Goal: Contribute content: Contribute content

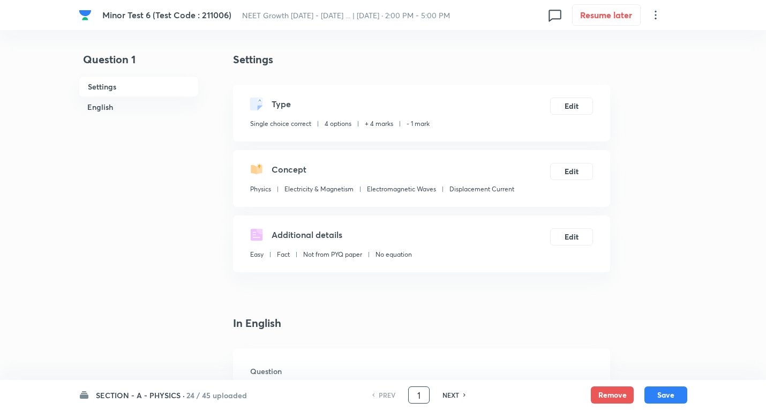
click at [421, 393] on input "1" at bounding box center [419, 395] width 20 height 19
type input "25"
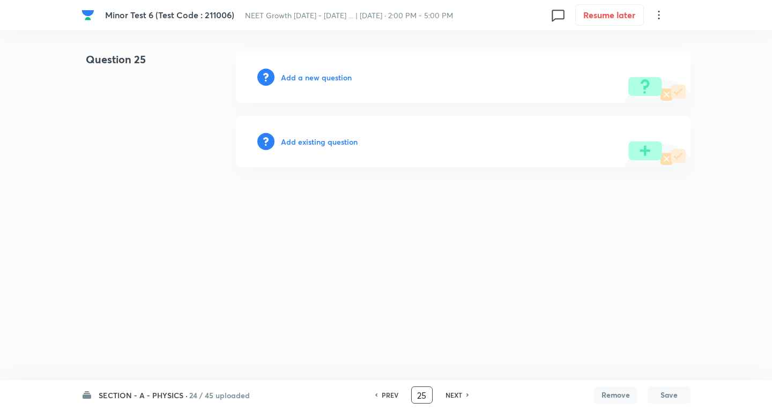
click at [334, 74] on h6 "Add a new question" at bounding box center [316, 77] width 71 height 11
click at [334, 74] on h6 "Choose a question type" at bounding box center [322, 77] width 83 height 11
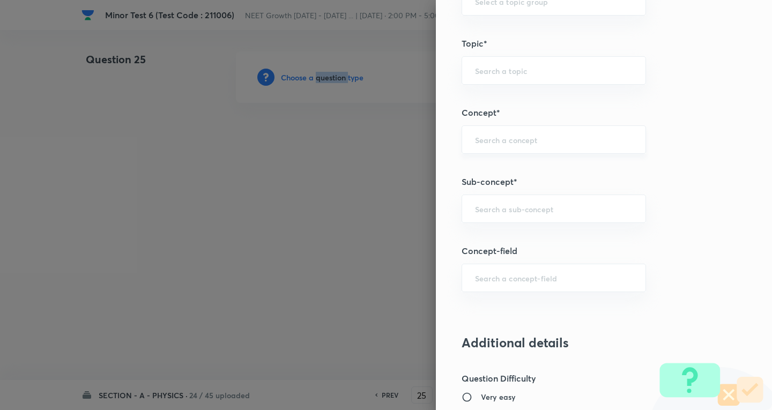
scroll to position [589, 0]
click at [525, 210] on input "text" at bounding box center [554, 208] width 158 height 10
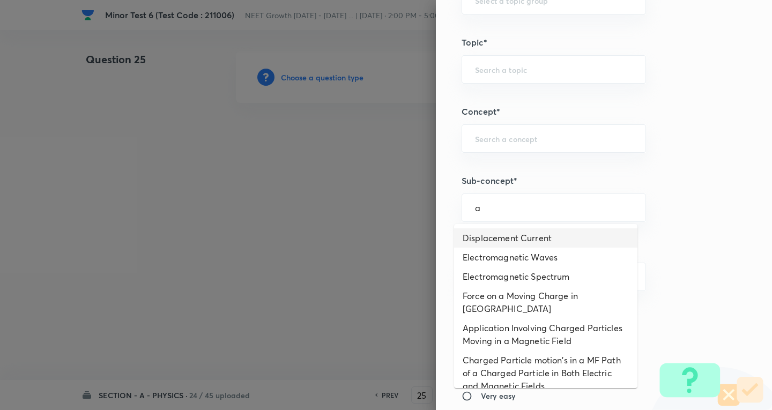
click at [527, 237] on li "Displacement Current" at bounding box center [545, 237] width 183 height 19
type input "Displacement Current"
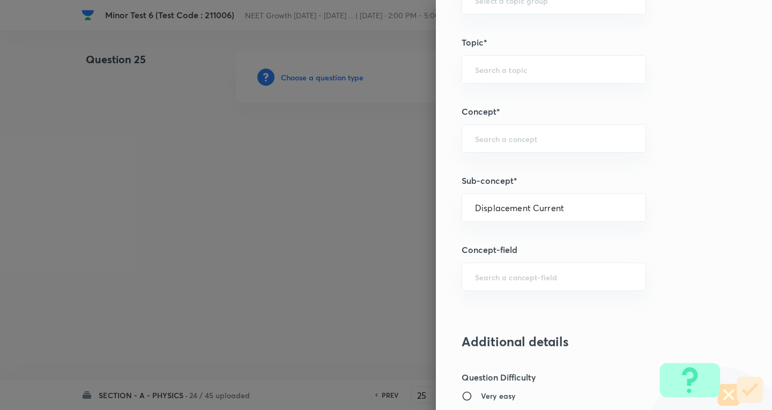
type input "Physics"
type input "Electricity & Magnetism"
type input "Electromagnetic Waves"
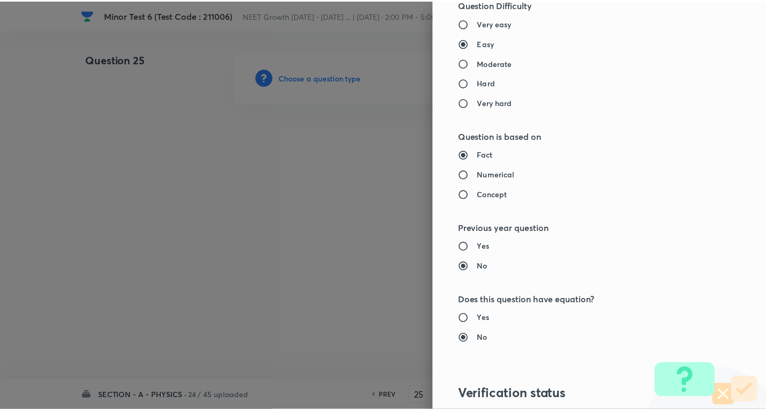
scroll to position [1122, 0]
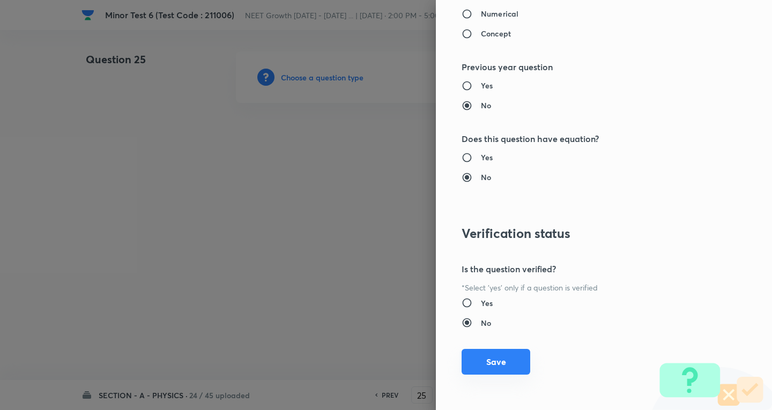
click at [499, 358] on button "Save" at bounding box center [495, 362] width 69 height 26
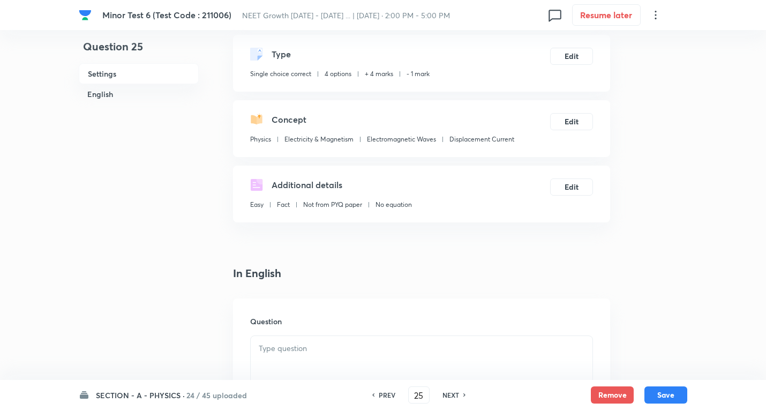
scroll to position [161, 0]
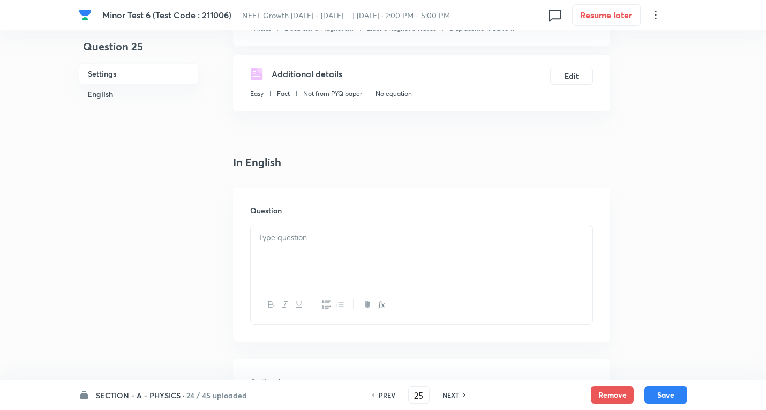
click at [311, 243] on p at bounding box center [422, 237] width 326 height 12
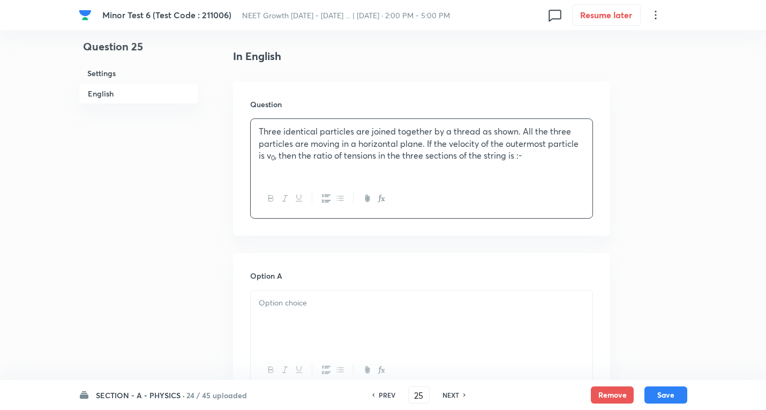
scroll to position [268, 0]
click at [535, 157] on p "Three identical particles are joined together by a thread as shown. All the thr…" at bounding box center [422, 142] width 326 height 36
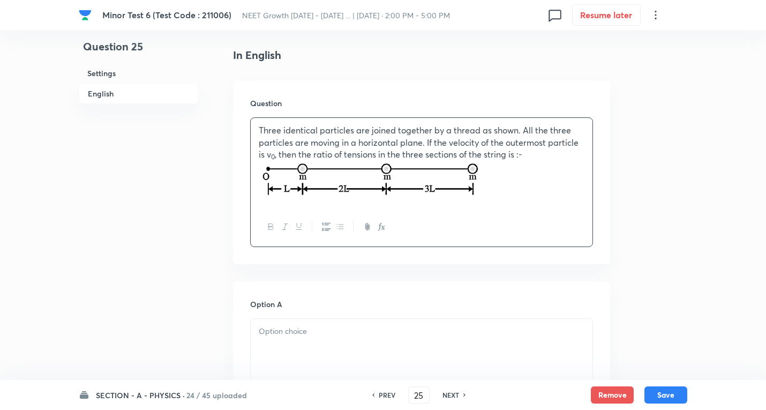
scroll to position [429, 0]
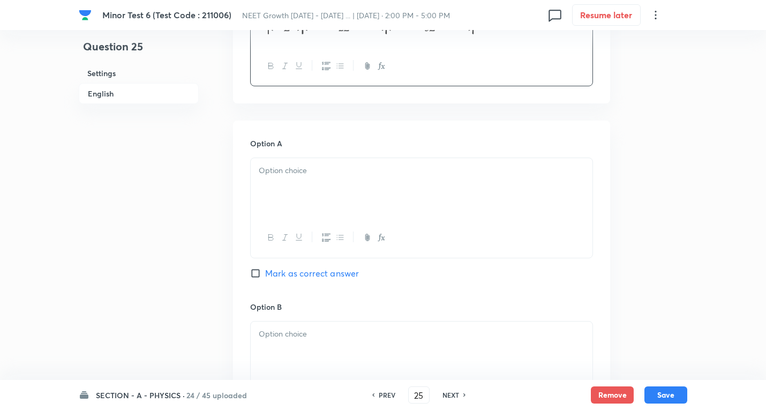
drag, startPoint x: 285, startPoint y: 184, endPoint x: 272, endPoint y: 180, distance: 13.4
click at [285, 183] on div at bounding box center [422, 188] width 342 height 60
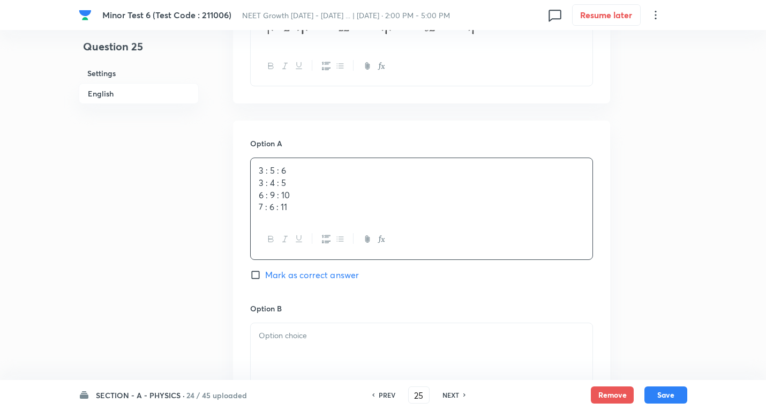
drag, startPoint x: 387, startPoint y: 234, endPoint x: 486, endPoint y: 270, distance: 104.9
click at [520, 274] on div "Option A 3 : 5 : 6 3 : 4 : 5 6 : 9 : 10 7 : 6 : 11 Mark as correct answer" at bounding box center [421, 220] width 343 height 164
copy div "3 : 4 : 5 6 : 9 : 10 7 : 6 : 11"
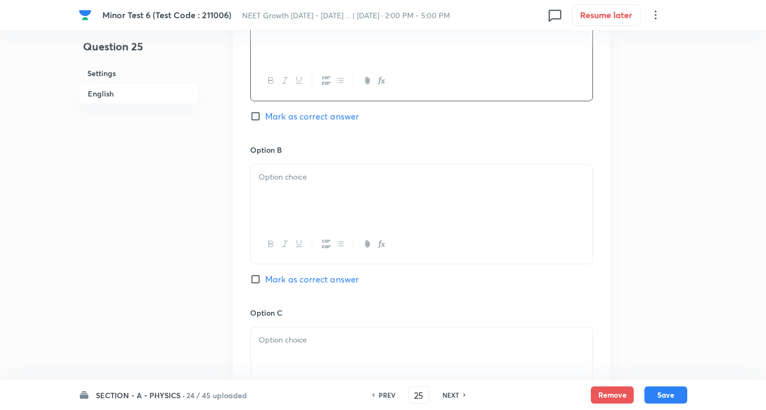
scroll to position [589, 0]
click at [300, 183] on div at bounding box center [422, 191] width 342 height 60
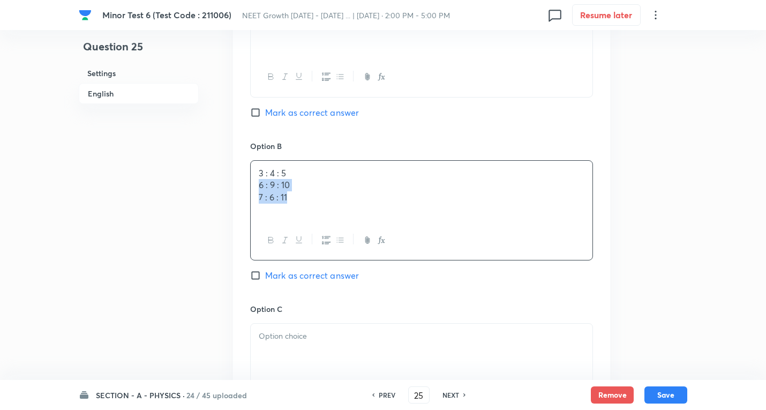
drag, startPoint x: 257, startPoint y: 187, endPoint x: 520, endPoint y: 237, distance: 267.9
click at [568, 243] on div "3 : 4 : 5 6 : 9 : 10 7 : 6 : 11" at bounding box center [421, 210] width 343 height 100
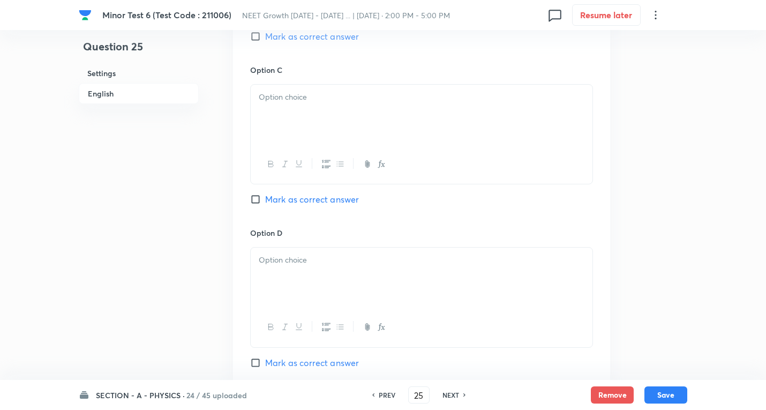
scroll to position [857, 0]
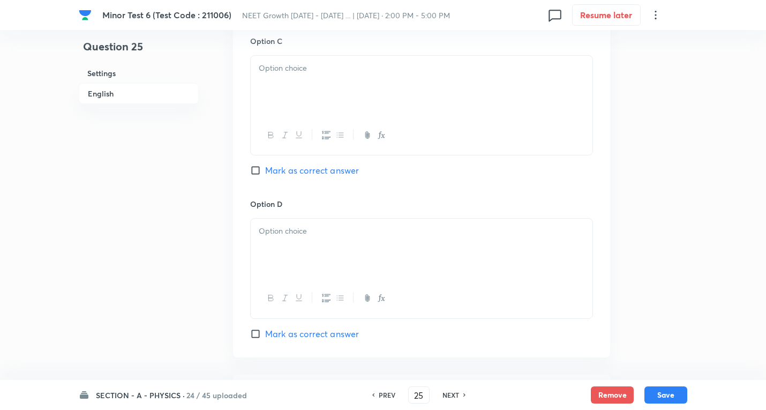
click at [293, 73] on p at bounding box center [422, 68] width 326 height 12
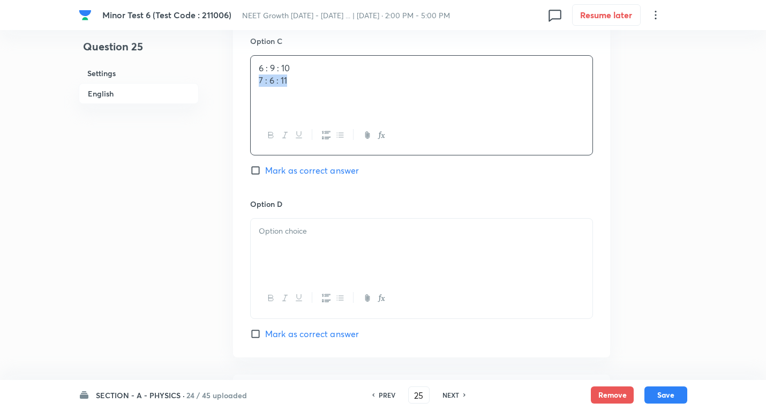
drag, startPoint x: 486, startPoint y: 105, endPoint x: 303, endPoint y: 166, distance: 193.7
click at [483, 105] on div "6 : 9 : 10 7 : 6 : 11" at bounding box center [422, 86] width 342 height 60
click at [333, 169] on span "Mark as correct answer" at bounding box center [312, 170] width 94 height 13
click at [265, 169] on input "Mark as correct answer" at bounding box center [257, 170] width 15 height 11
checkbox input "true"
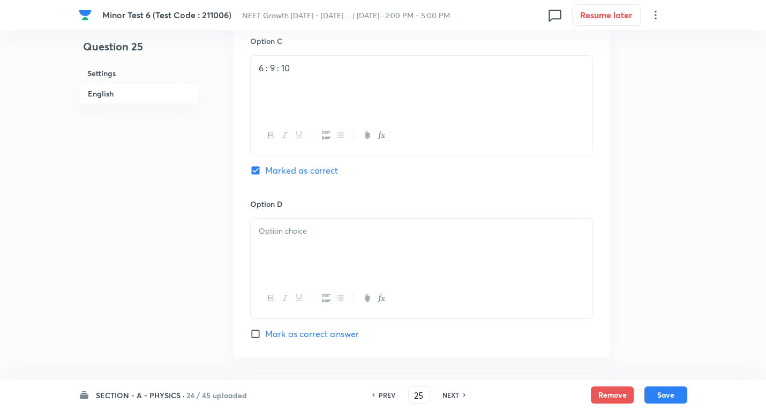
click at [304, 237] on p at bounding box center [422, 231] width 326 height 12
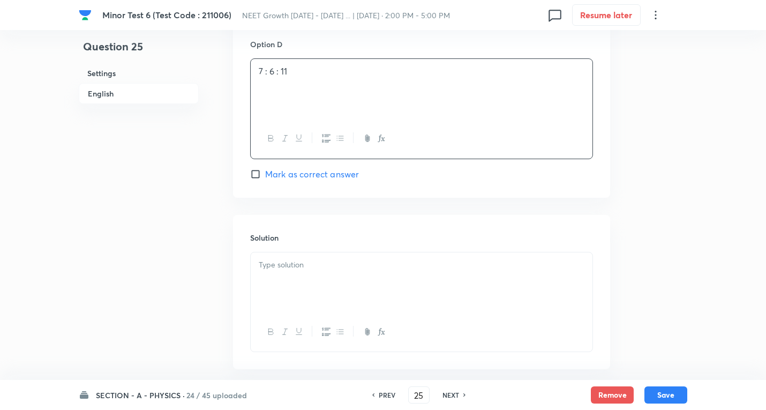
scroll to position [1018, 0]
click at [308, 274] on div at bounding box center [422, 281] width 342 height 60
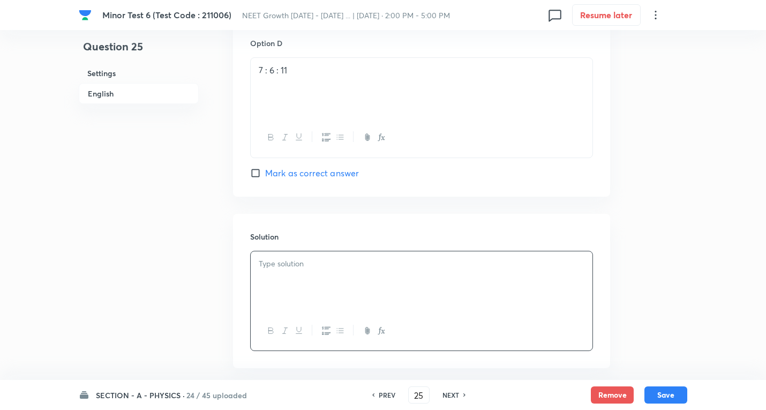
click at [405, 277] on div at bounding box center [422, 281] width 342 height 60
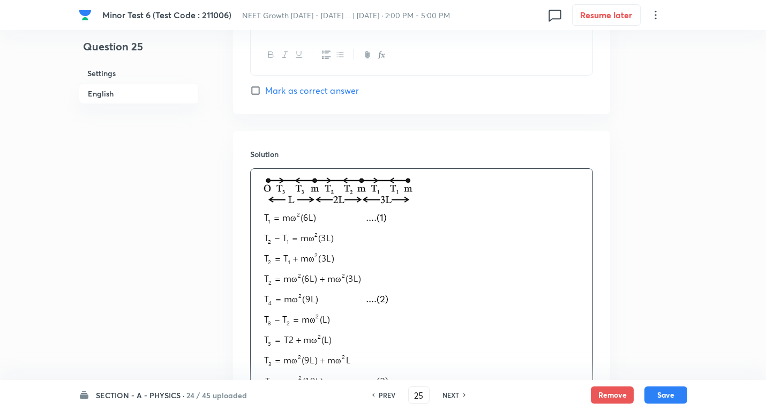
scroll to position [1179, 0]
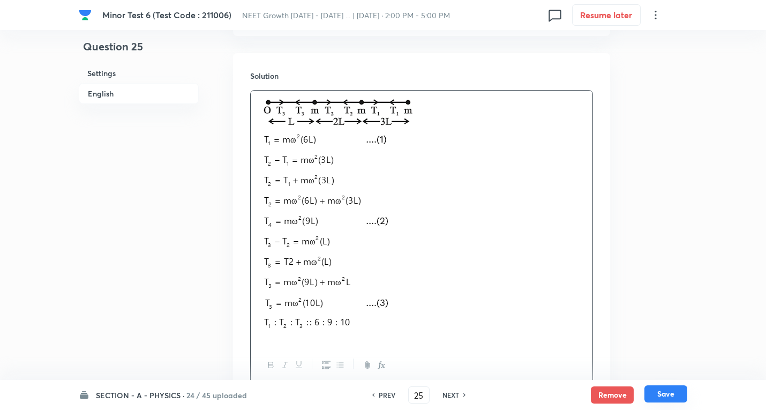
click at [665, 398] on button "Save" at bounding box center [666, 393] width 43 height 17
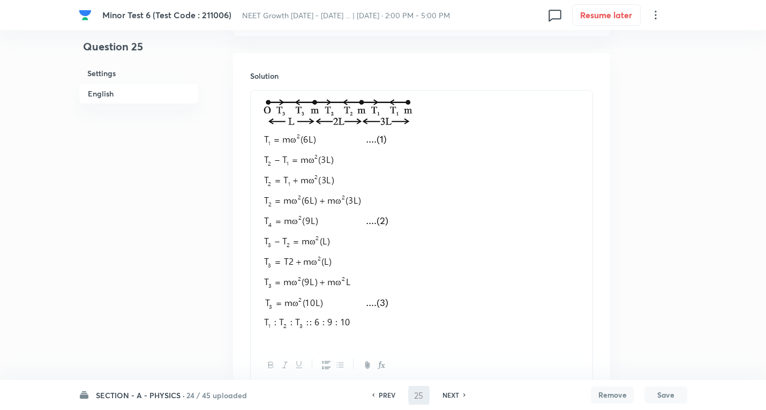
type input "26"
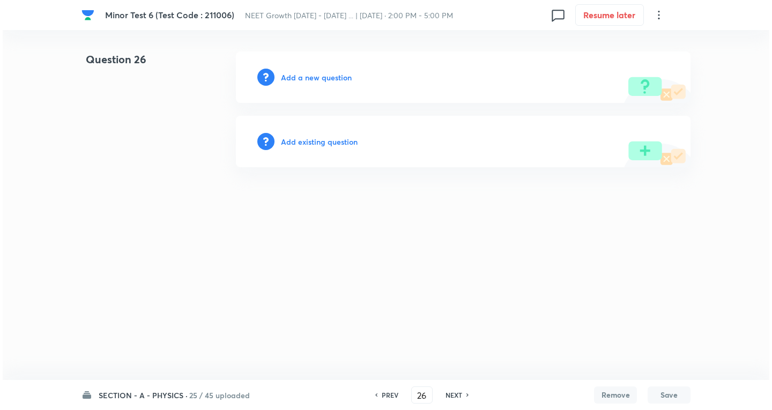
scroll to position [0, 0]
click at [325, 81] on h6 "Add a new question" at bounding box center [316, 77] width 71 height 11
click at [325, 80] on h6 "Choose a question type" at bounding box center [322, 77] width 83 height 11
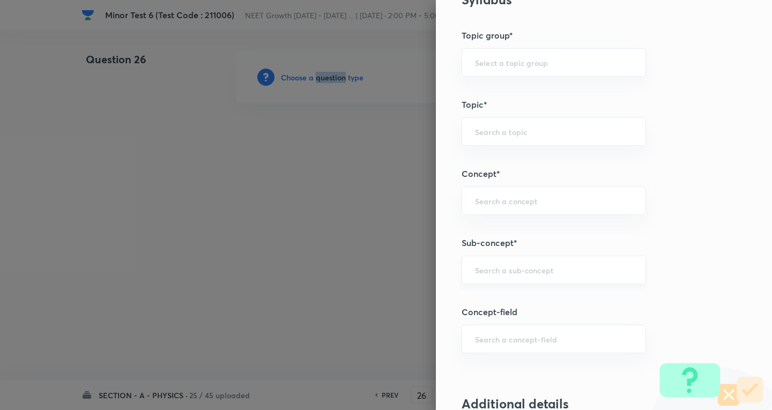
scroll to position [589, 0]
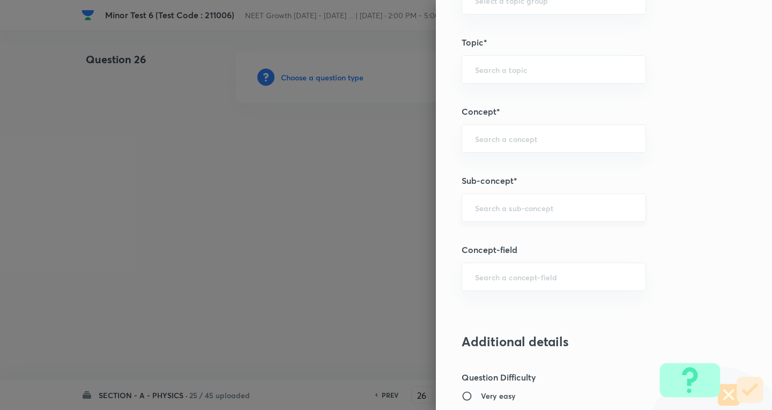
click at [526, 205] on input "text" at bounding box center [554, 208] width 158 height 10
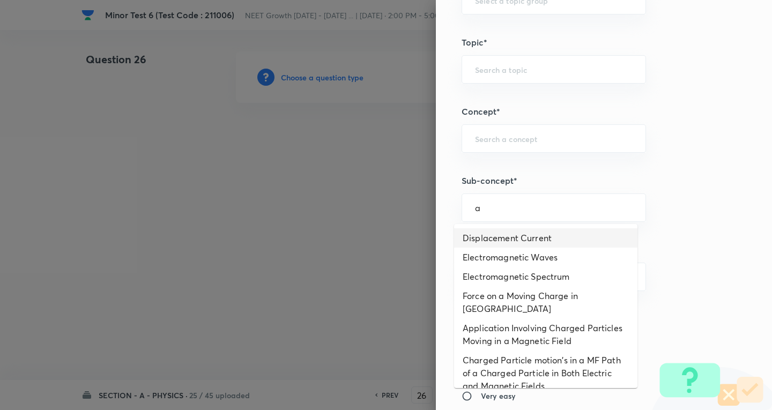
click at [523, 237] on li "Displacement Current" at bounding box center [545, 237] width 183 height 19
type input "Displacement Current"
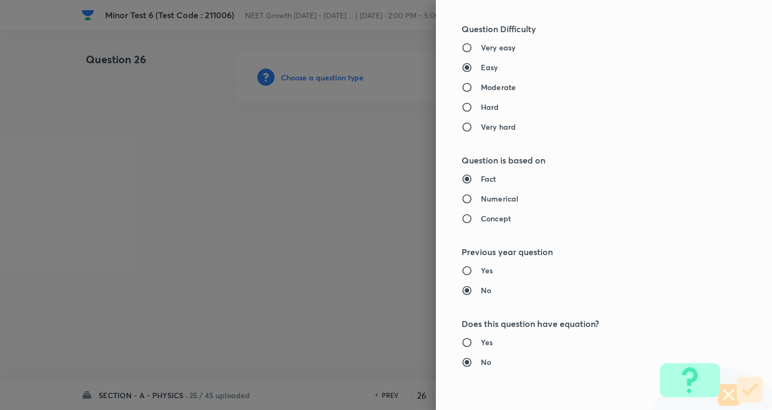
type input "Physics"
type input "Electricity & Magnetism"
type input "Electromagnetic Waves"
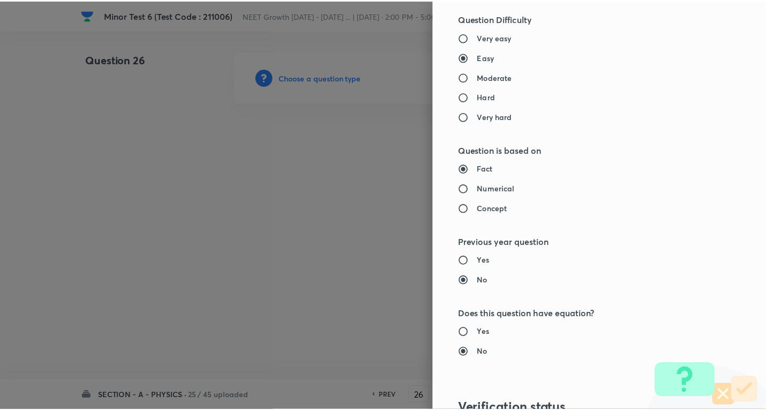
scroll to position [1122, 0]
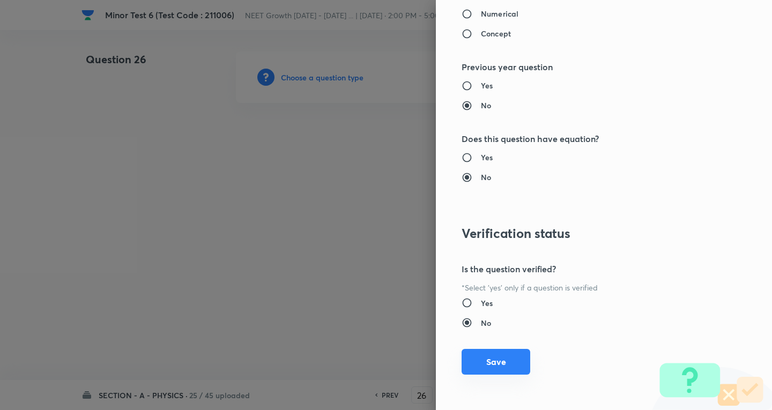
click at [513, 359] on button "Save" at bounding box center [495, 362] width 69 height 26
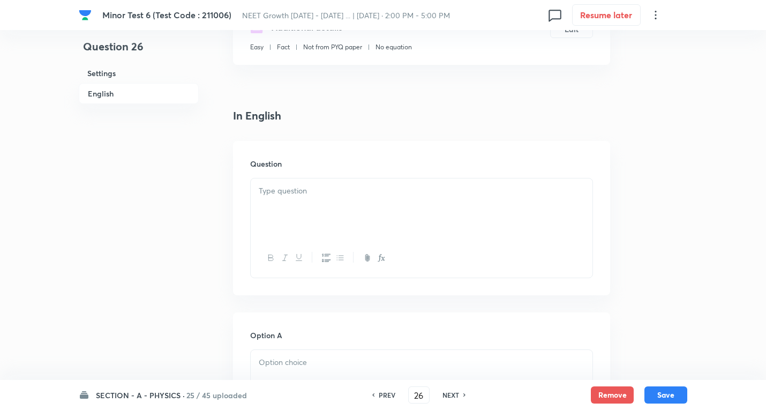
scroll to position [268, 0]
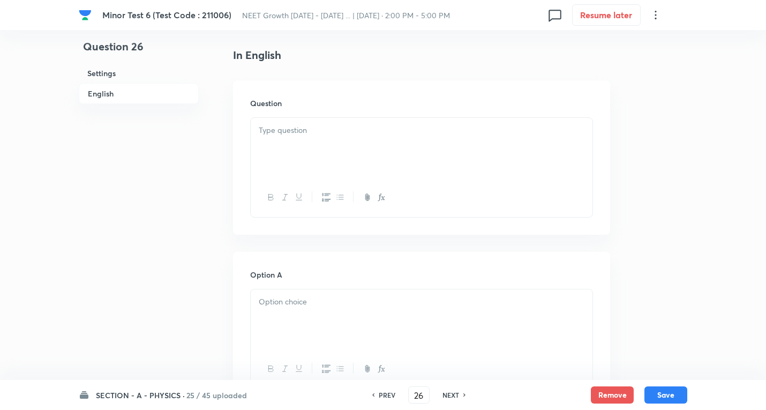
click at [271, 126] on p at bounding box center [422, 130] width 326 height 12
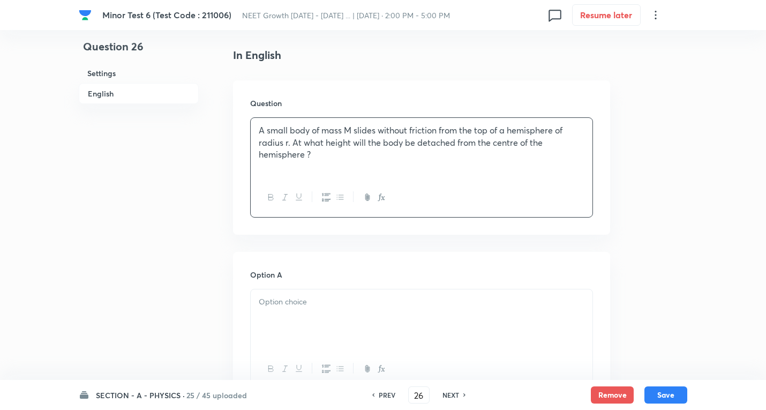
click at [355, 150] on p "A small body of mass M slides without friction from the top of a hemisphere of …" at bounding box center [422, 142] width 326 height 36
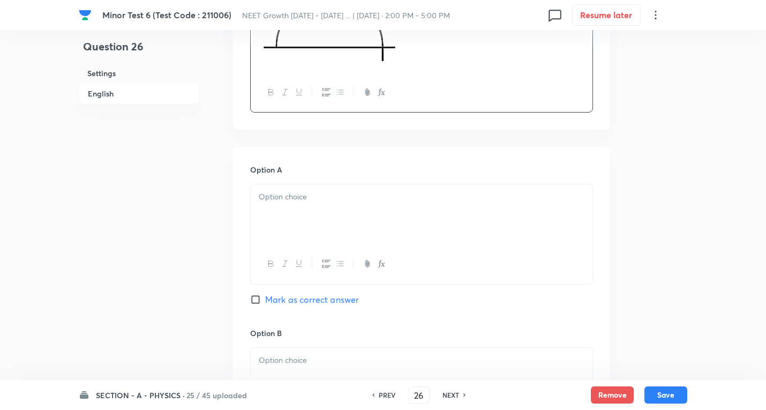
scroll to position [482, 0]
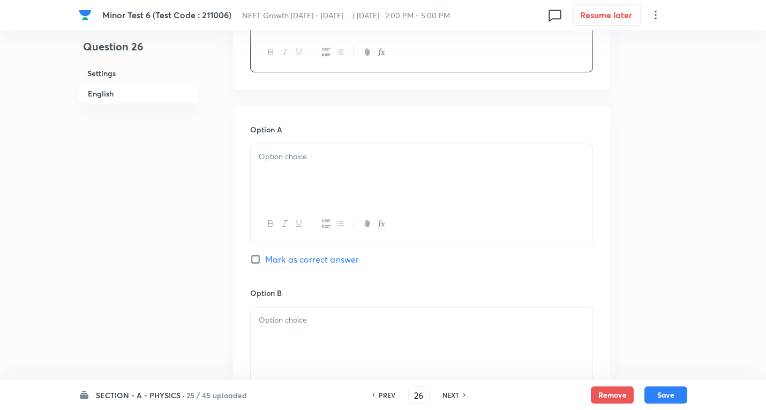
click at [311, 172] on div at bounding box center [422, 174] width 342 height 60
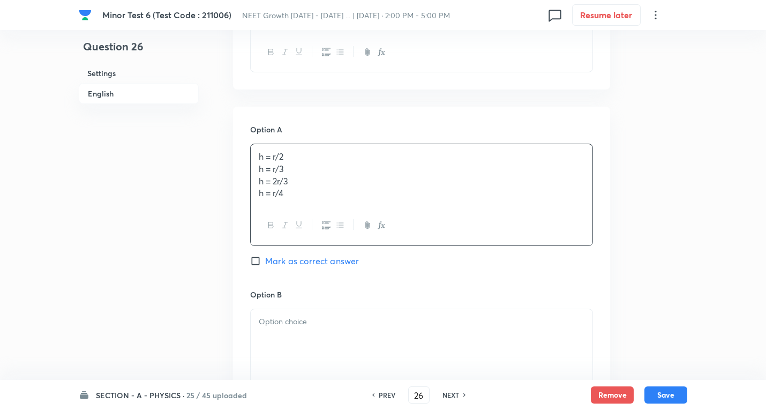
drag, startPoint x: 273, startPoint y: 179, endPoint x: 472, endPoint y: 252, distance: 212.2
click at [478, 252] on div "Option A h = r/2 h = r/3 h = 2r/3 h = r/4 Mark as correct answer" at bounding box center [421, 206] width 343 height 164
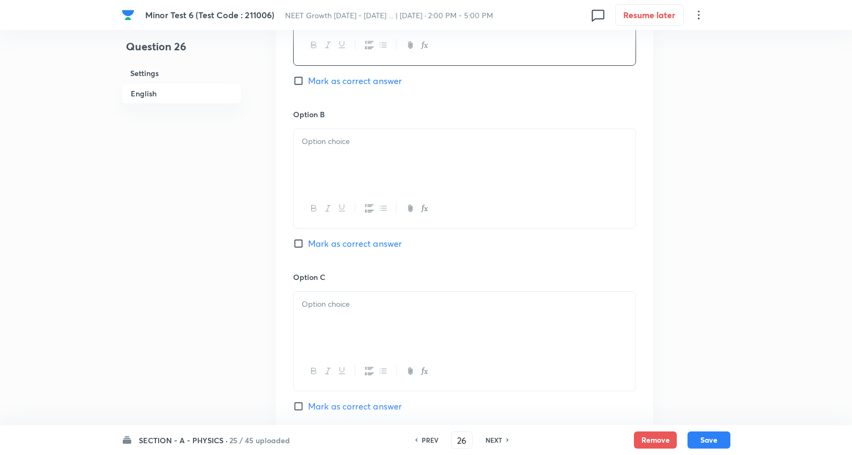
click at [346, 152] on div at bounding box center [465, 159] width 342 height 60
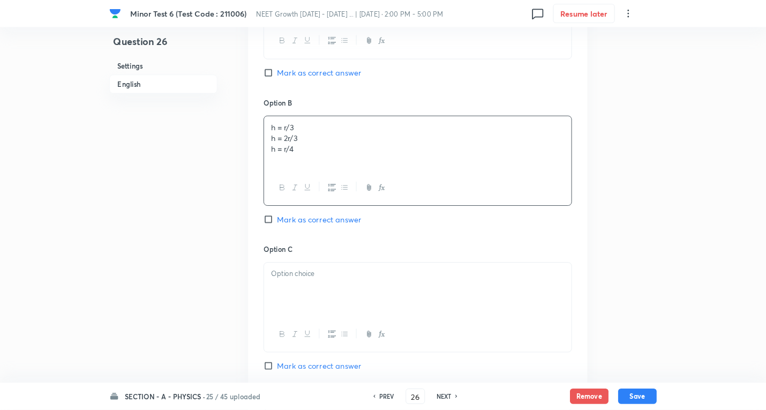
scroll to position [661, 0]
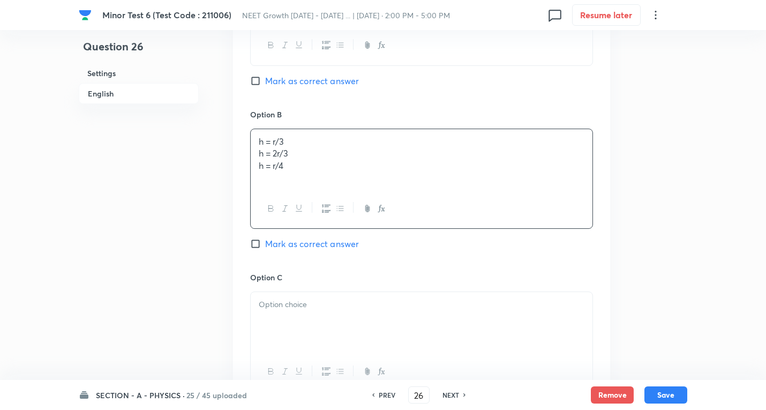
drag, startPoint x: 444, startPoint y: 201, endPoint x: 386, endPoint y: 184, distance: 60.9
click at [488, 206] on div "h = r/3 h = 2r/3 h = r/4" at bounding box center [421, 179] width 343 height 100
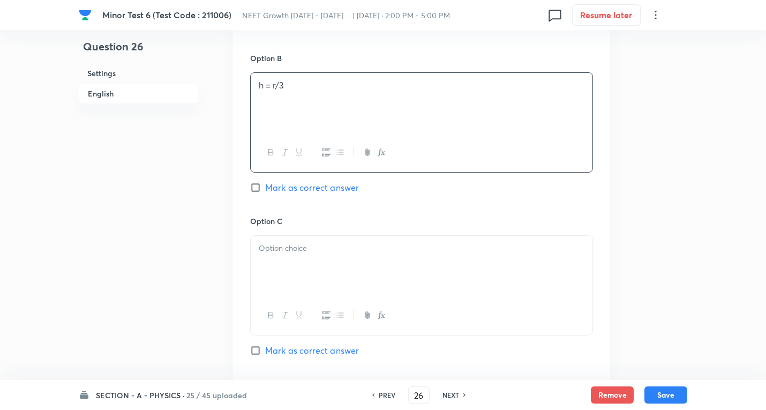
scroll to position [768, 0]
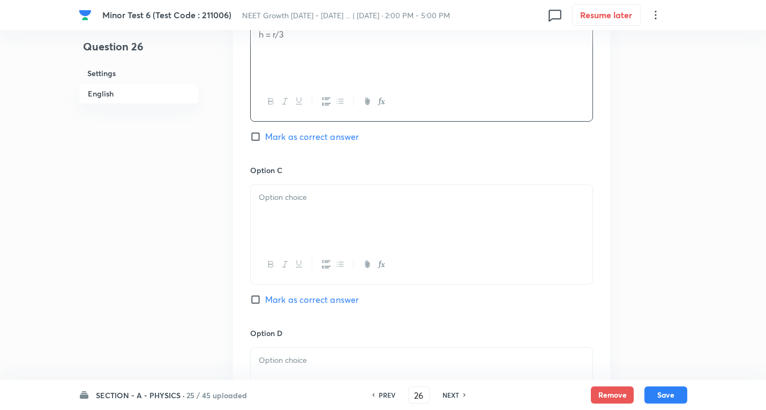
drag, startPoint x: 312, startPoint y: 171, endPoint x: 313, endPoint y: 194, distance: 23.1
click at [312, 182] on div "Option C Mark as correct answer" at bounding box center [421, 245] width 343 height 163
click at [312, 196] on p at bounding box center [422, 197] width 326 height 12
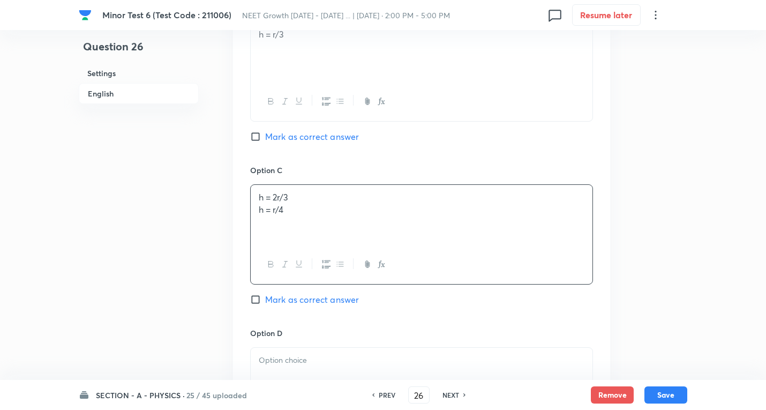
drag, startPoint x: 325, startPoint y: 219, endPoint x: 493, endPoint y: 227, distance: 167.9
click at [499, 227] on div "h = 2r/3 h = r/4" at bounding box center [422, 215] width 342 height 60
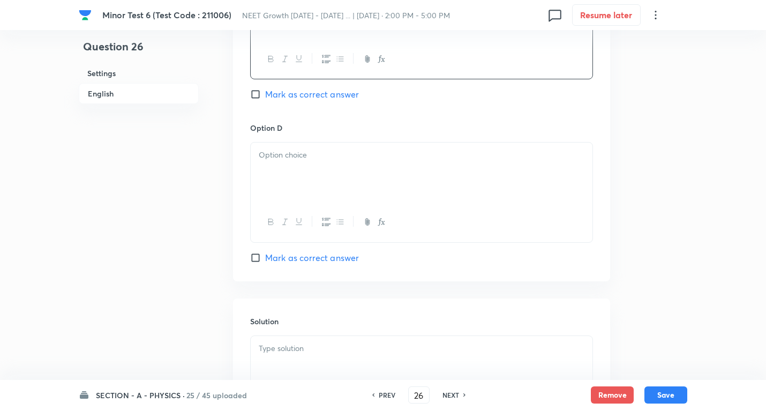
scroll to position [982, 0]
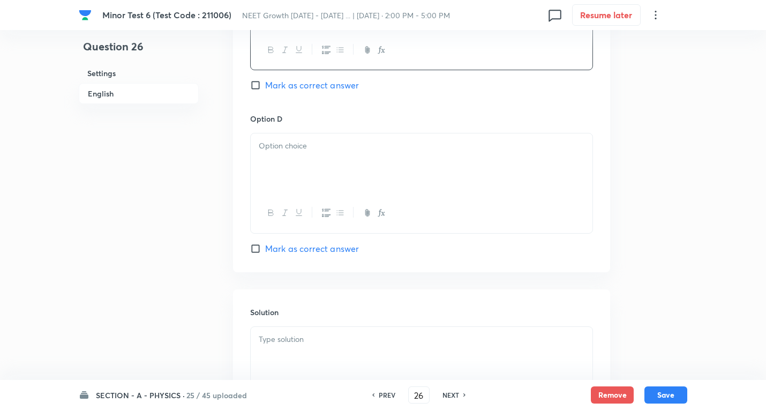
click at [320, 169] on div at bounding box center [422, 163] width 342 height 60
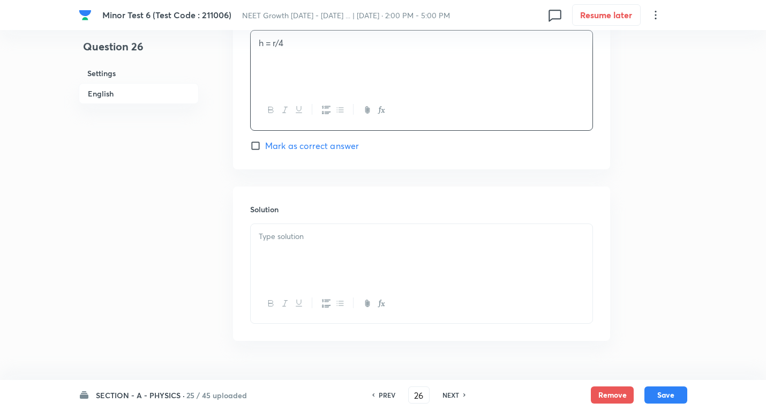
scroll to position [1089, 0]
click at [312, 235] on p at bounding box center [422, 232] width 326 height 12
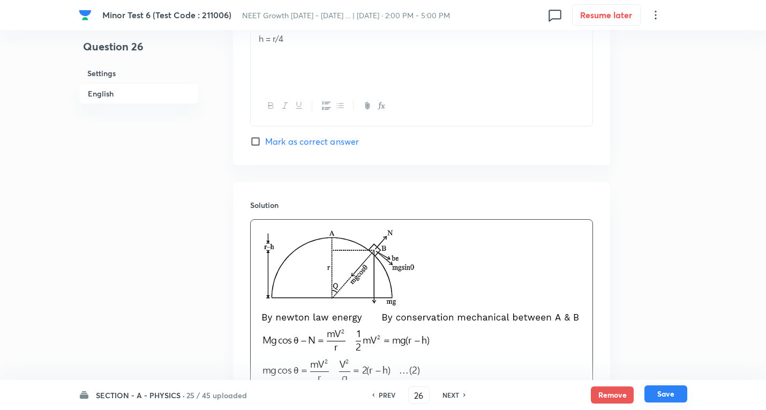
click at [671, 395] on button "Save" at bounding box center [666, 393] width 43 height 17
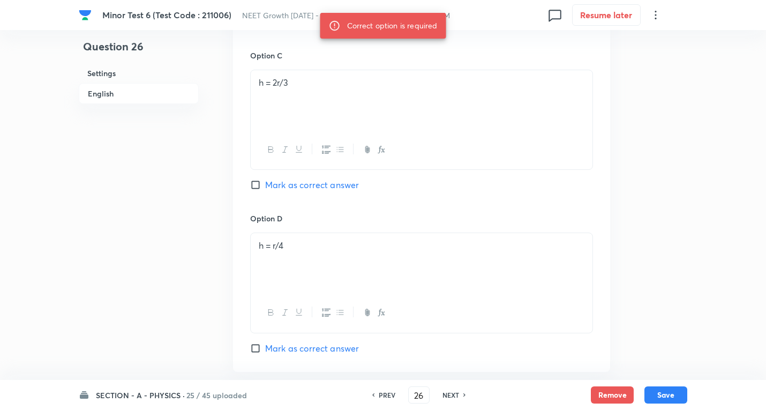
scroll to position [821, 0]
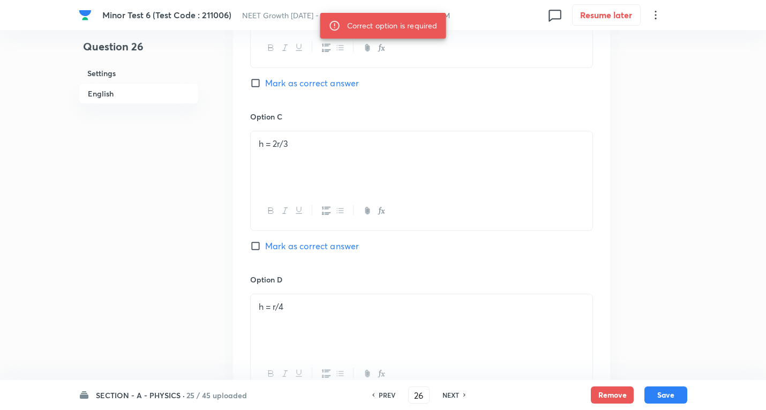
click at [303, 249] on span "Mark as correct answer" at bounding box center [312, 245] width 94 height 13
click at [265, 249] on input "Mark as correct answer" at bounding box center [257, 246] width 15 height 11
checkbox input "true"
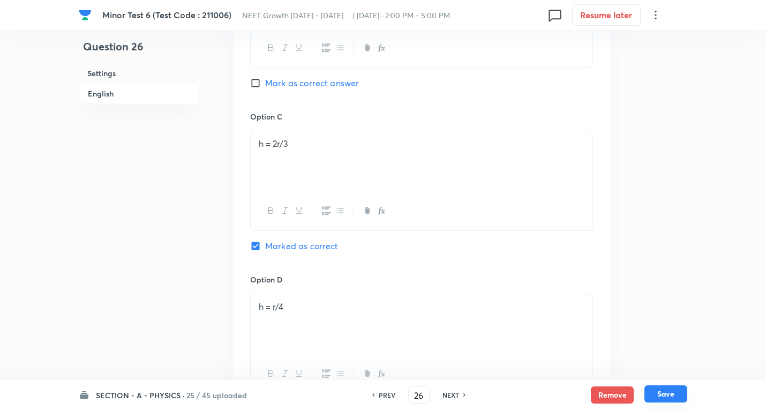
click at [672, 396] on button "Save" at bounding box center [666, 393] width 43 height 17
type input "27"
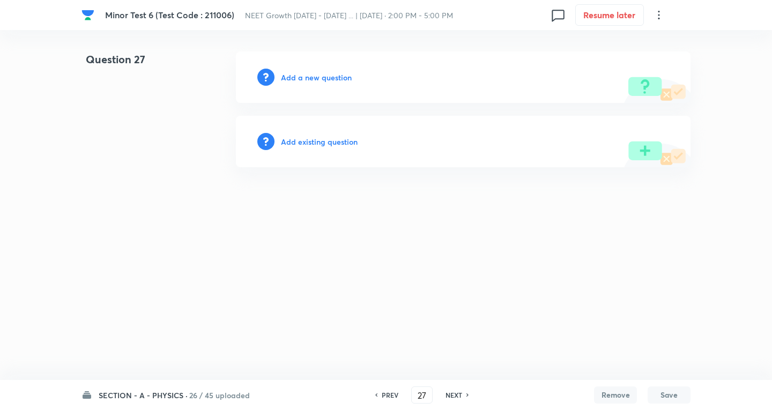
click at [316, 74] on h6 "Add a new question" at bounding box center [316, 77] width 71 height 11
click at [315, 73] on h6 "Choose a question type" at bounding box center [322, 77] width 83 height 11
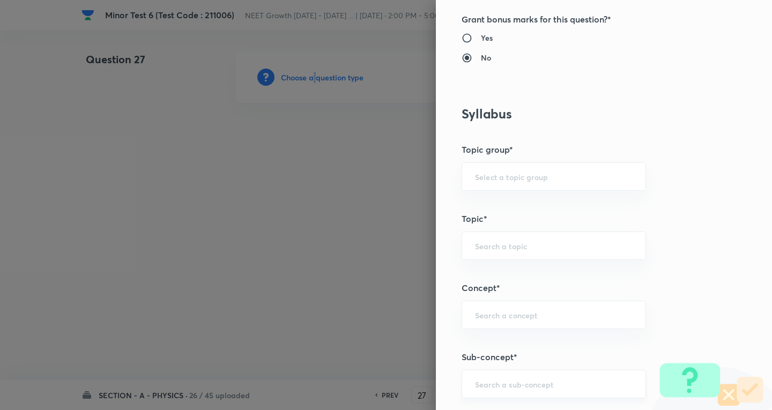
scroll to position [536, 0]
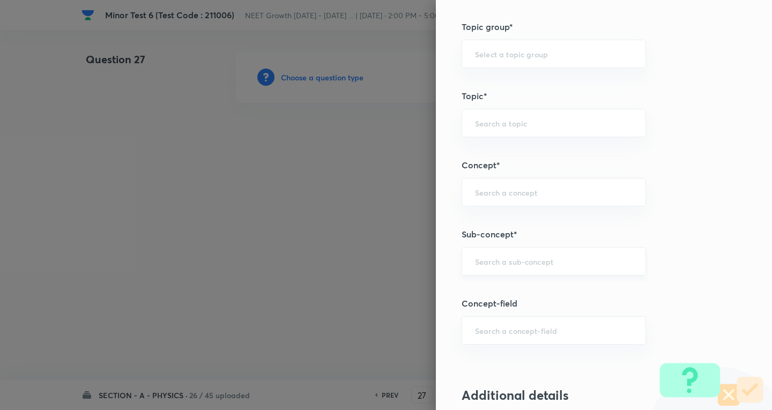
click at [504, 259] on input "text" at bounding box center [554, 261] width 158 height 10
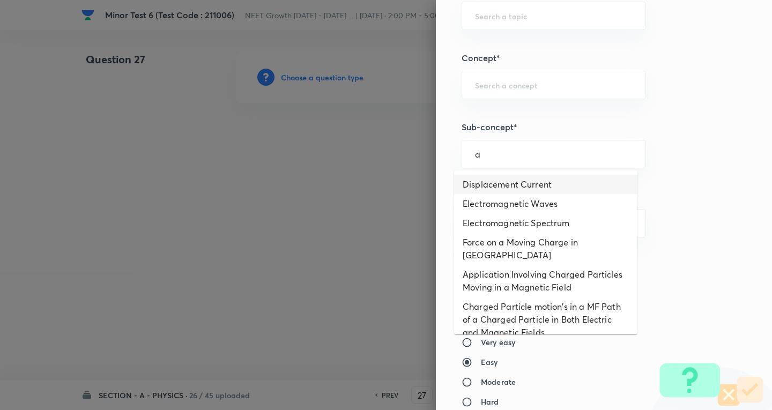
click at [500, 179] on li "Displacement Current" at bounding box center [545, 184] width 183 height 19
type input "Displacement Current"
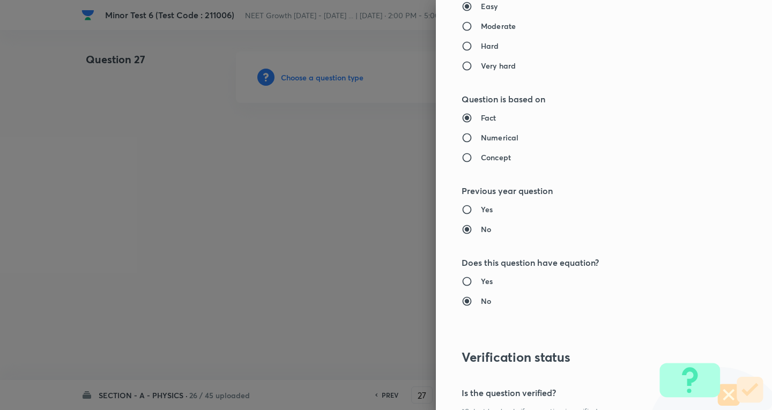
type input "Physics"
type input "Electricity & Magnetism"
type input "Electromagnetic Waves"
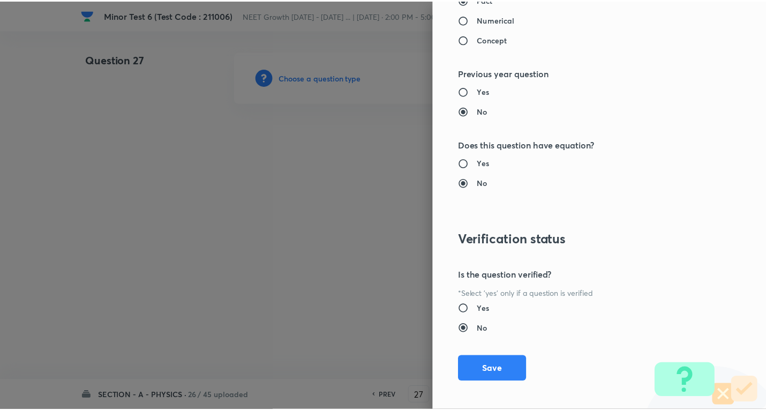
scroll to position [1122, 0]
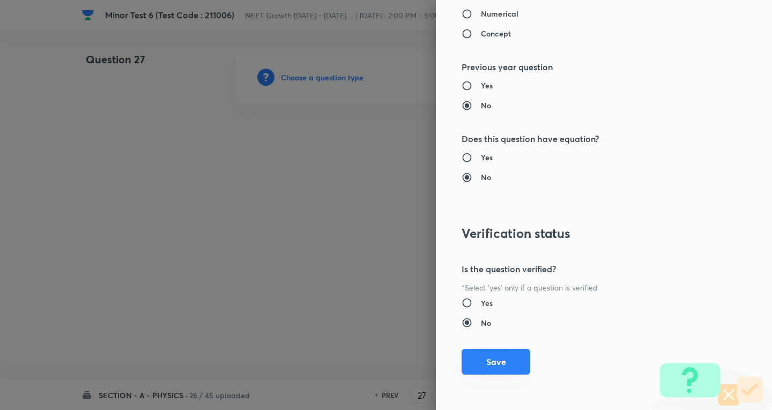
click at [506, 359] on button "Save" at bounding box center [495, 362] width 69 height 26
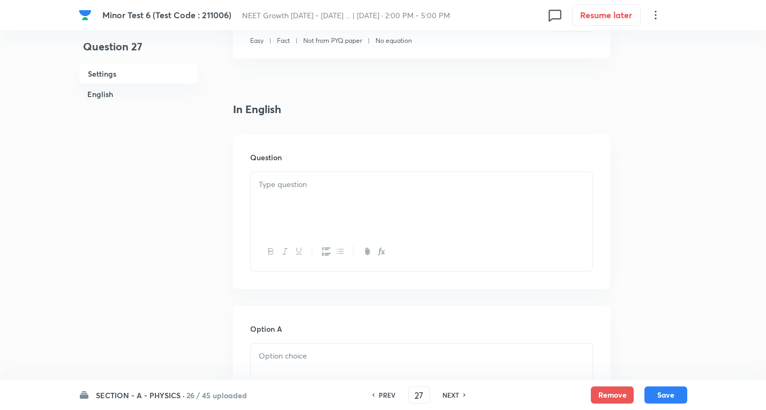
scroll to position [214, 0]
click at [316, 201] on div at bounding box center [422, 201] width 342 height 60
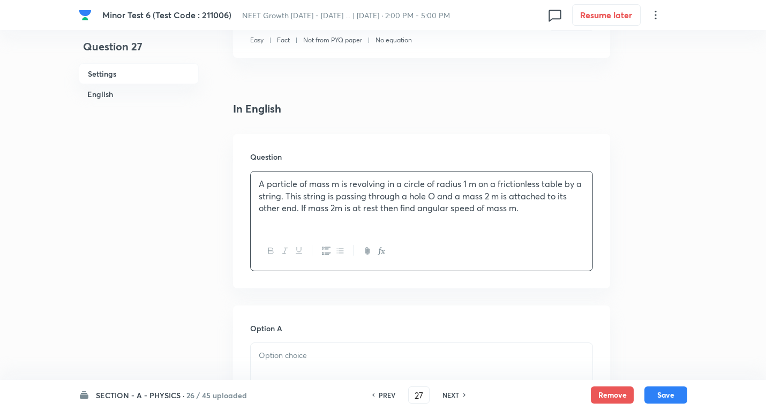
click at [532, 208] on p "A particle of mass m is revolving in a circle of radius 1 m on a frictionless t…" at bounding box center [422, 196] width 326 height 36
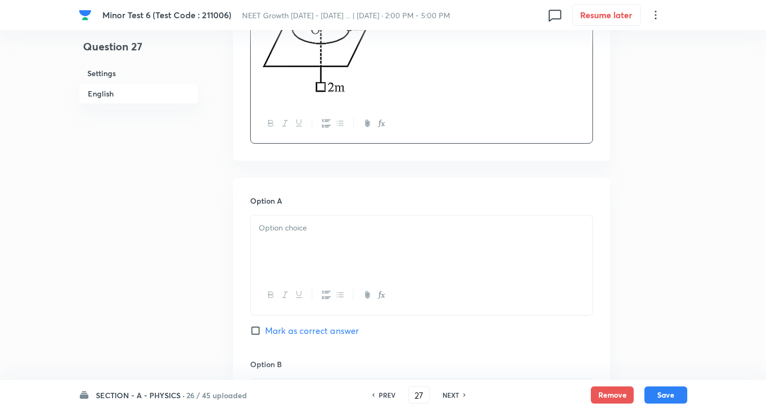
scroll to position [482, 0]
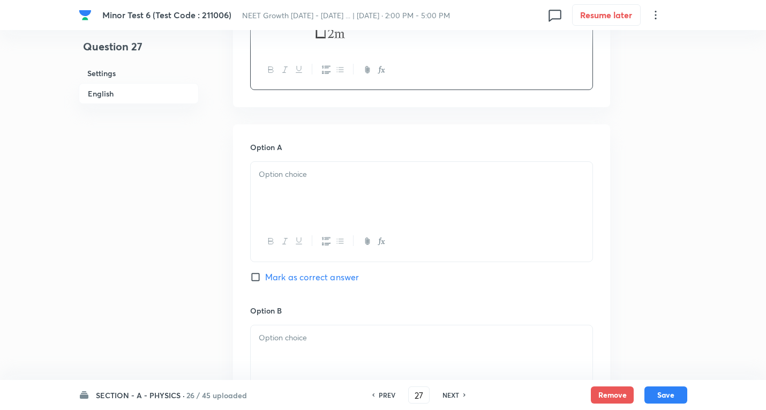
click at [300, 178] on p at bounding box center [422, 174] width 326 height 12
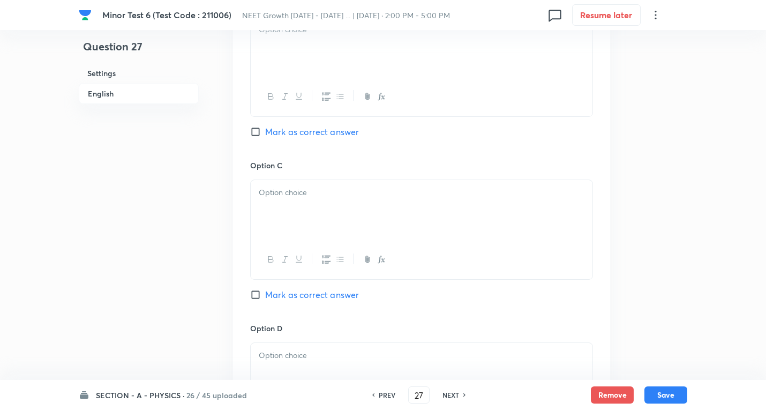
scroll to position [697, 0]
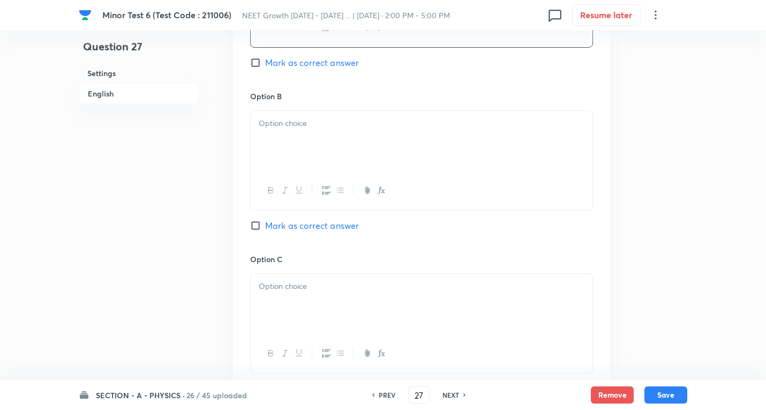
click at [288, 118] on p at bounding box center [422, 123] width 326 height 12
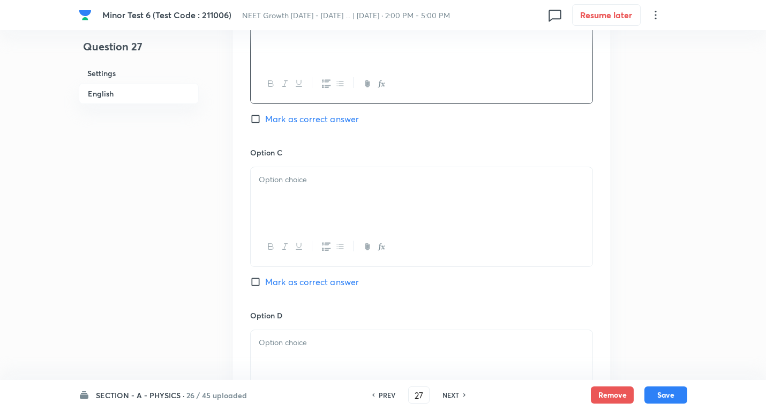
scroll to position [804, 0]
click at [291, 178] on p at bounding box center [422, 179] width 326 height 12
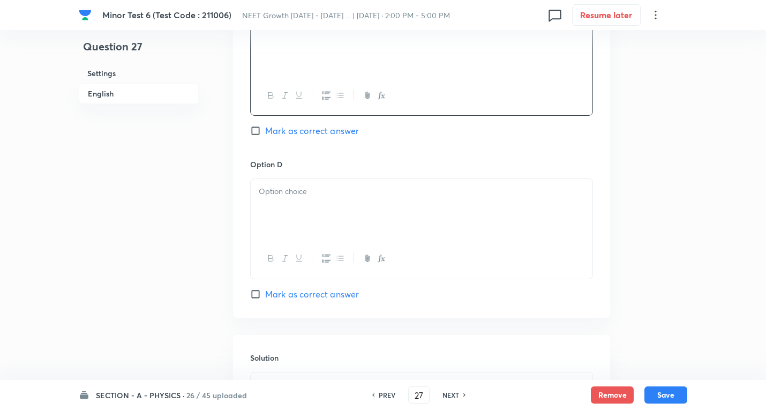
scroll to position [964, 0]
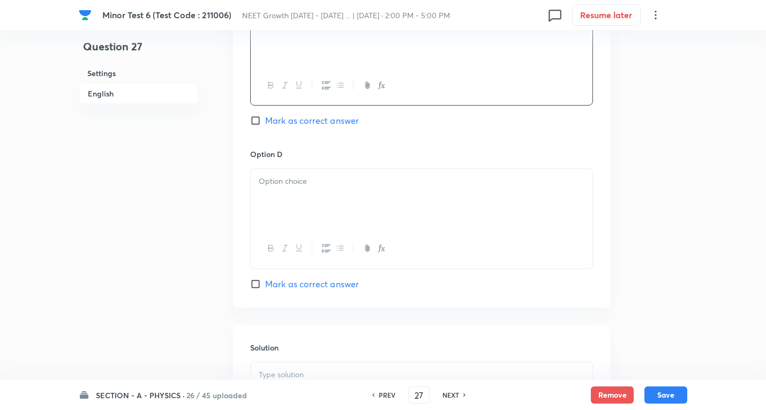
click at [310, 208] on div at bounding box center [422, 199] width 342 height 60
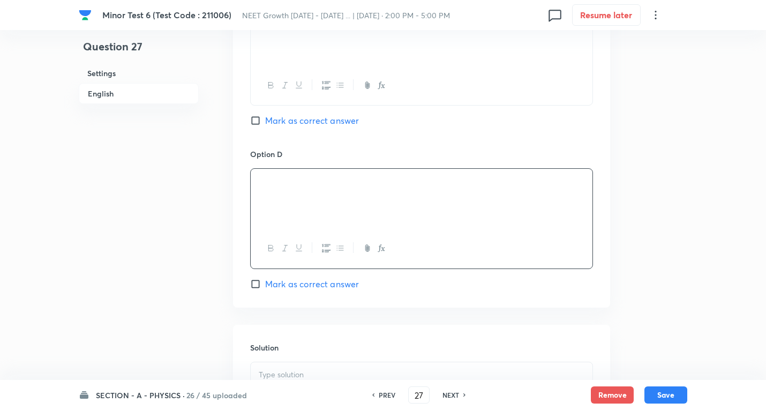
click at [308, 121] on span "Mark as correct answer" at bounding box center [312, 120] width 94 height 13
click at [265, 121] on input "Mark as correct answer" at bounding box center [257, 120] width 15 height 11
checkbox input "true"
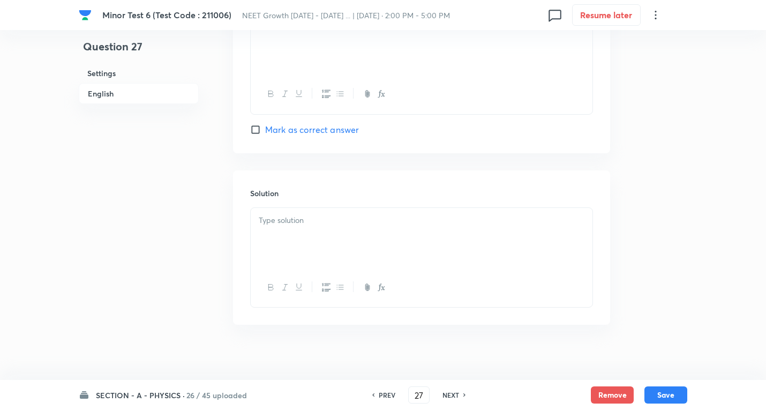
scroll to position [1128, 0]
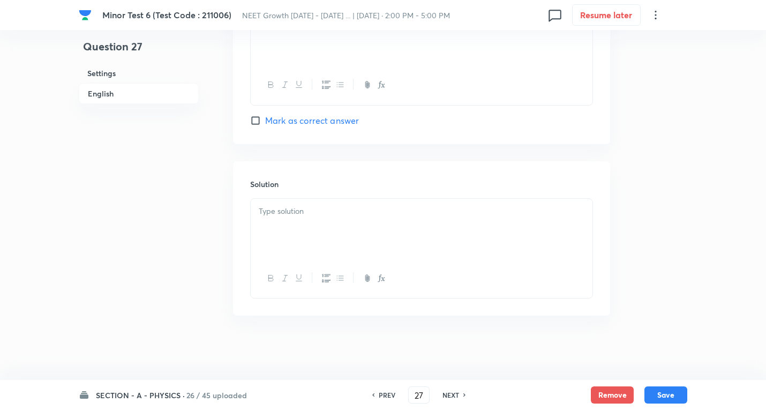
click at [298, 224] on div at bounding box center [422, 229] width 342 height 60
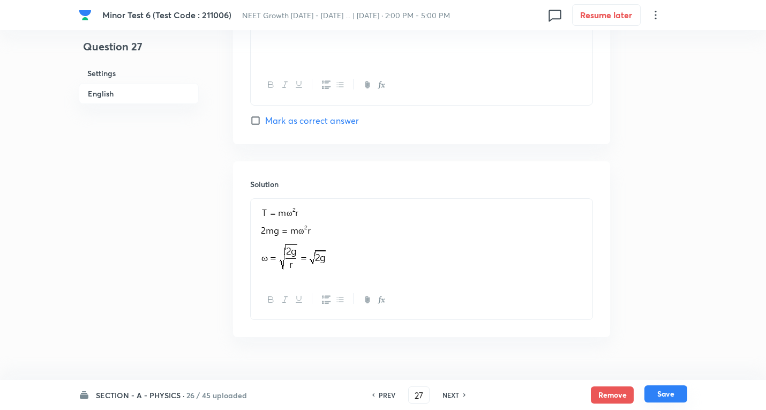
click at [656, 393] on button "Save" at bounding box center [666, 393] width 43 height 17
type input "28"
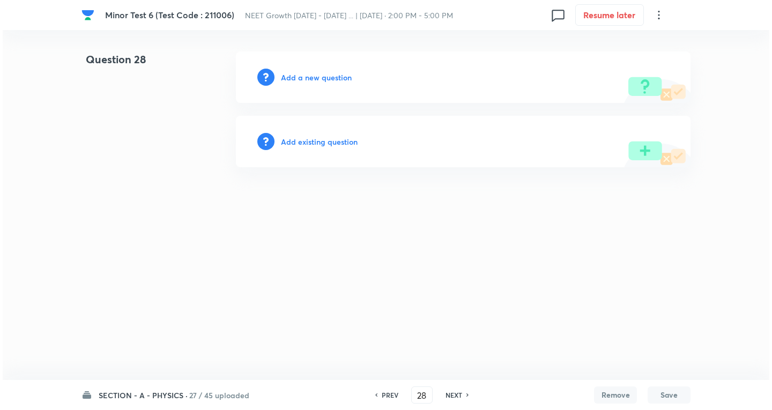
scroll to position [0, 0]
click at [338, 75] on h6 "Add a new question" at bounding box center [316, 77] width 71 height 11
click at [338, 74] on h6 "Choose a question type" at bounding box center [322, 77] width 83 height 11
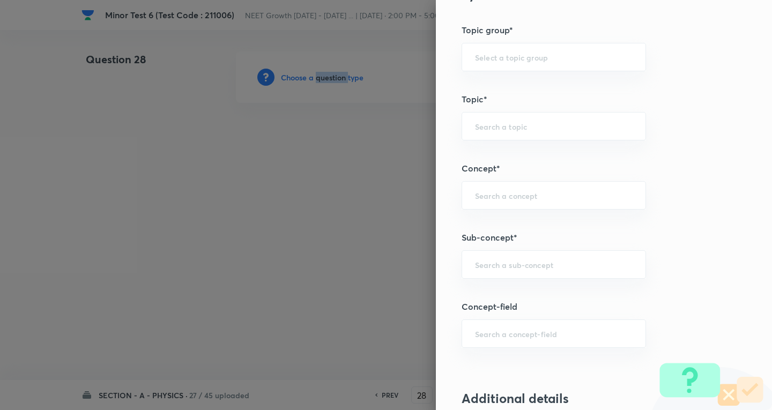
scroll to position [643, 0]
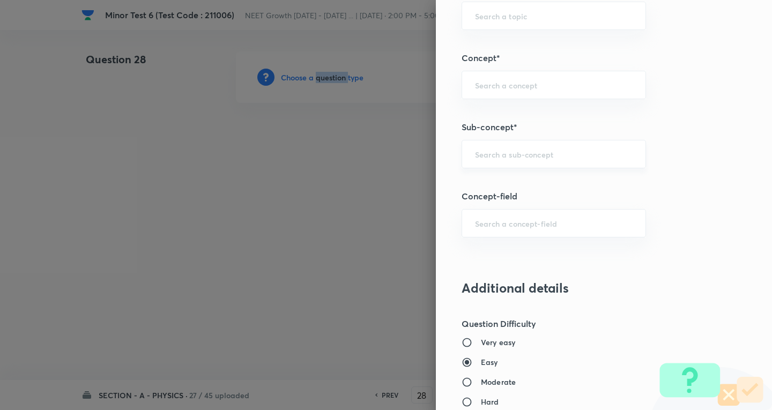
click at [553, 144] on div "​" at bounding box center [553, 154] width 184 height 28
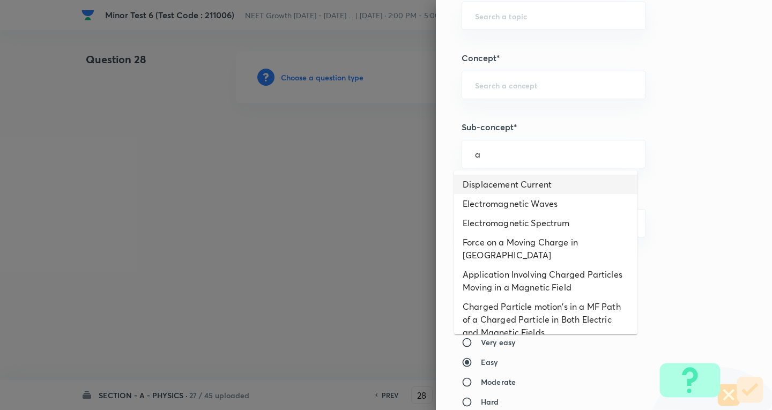
click at [521, 184] on li "Displacement Current" at bounding box center [545, 184] width 183 height 19
type input "Displacement Current"
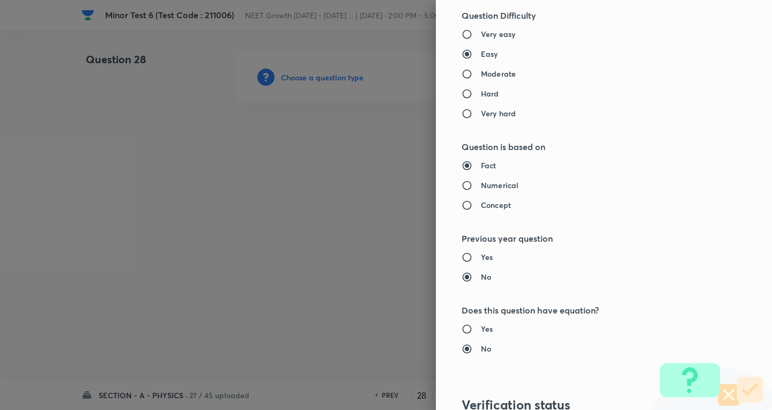
type input "Physics"
type input "Electricity & Magnetism"
type input "Electromagnetic Waves"
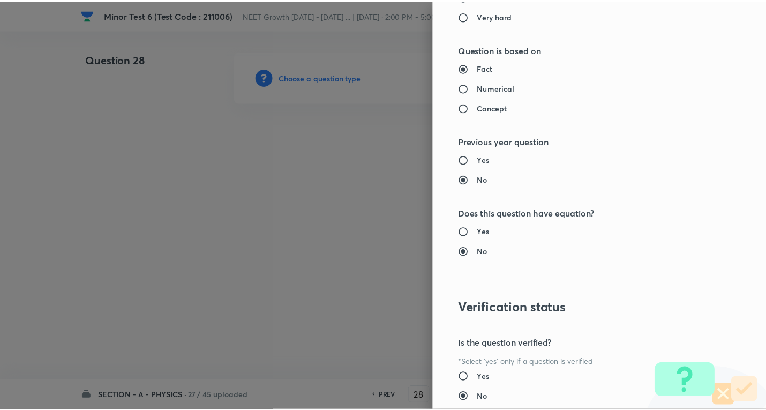
scroll to position [1122, 0]
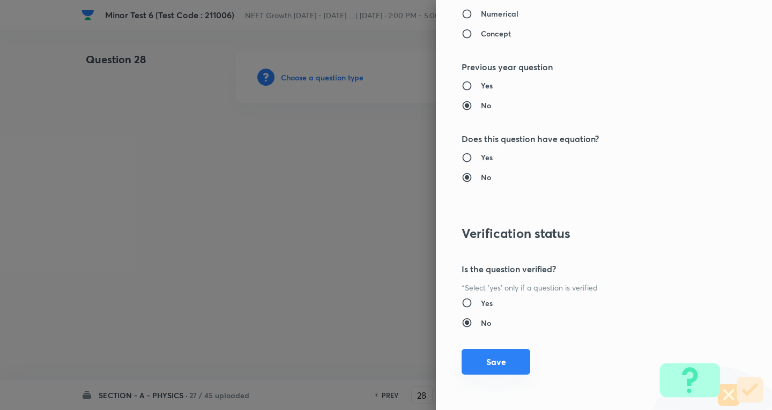
drag, startPoint x: 500, startPoint y: 361, endPoint x: 496, endPoint y: 354, distance: 7.9
click at [500, 360] on button "Save" at bounding box center [495, 362] width 69 height 26
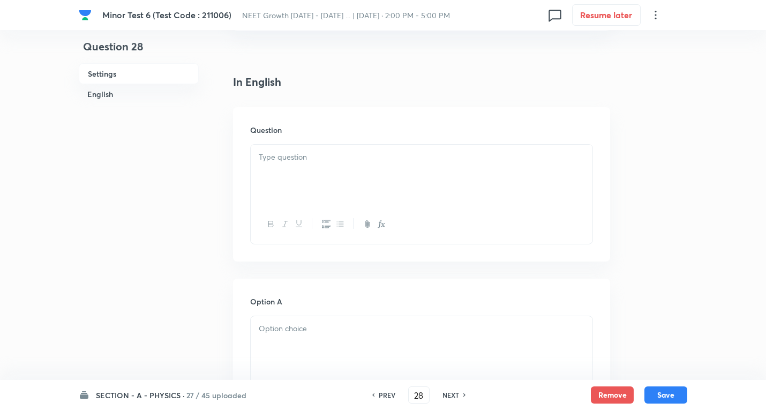
scroll to position [268, 0]
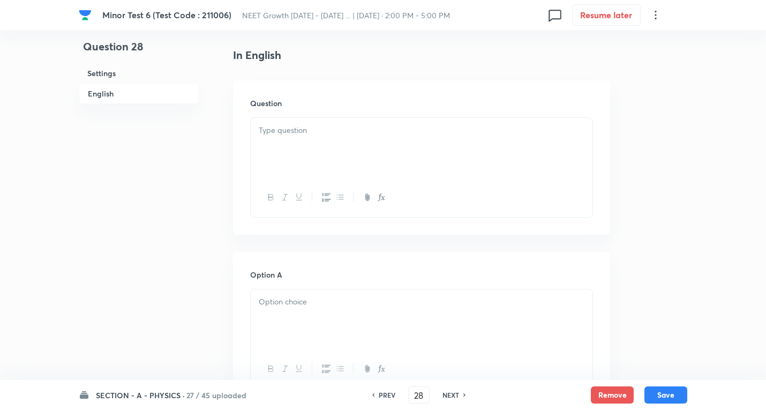
click at [328, 128] on p at bounding box center [422, 130] width 326 height 12
paste div
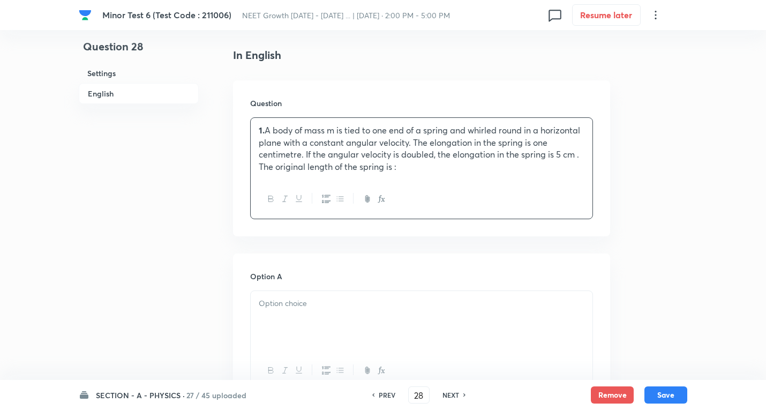
click at [328, 125] on p "1. A body of mass m is tied to one end of a spring and whirled round in a horiz…" at bounding box center [422, 148] width 326 height 49
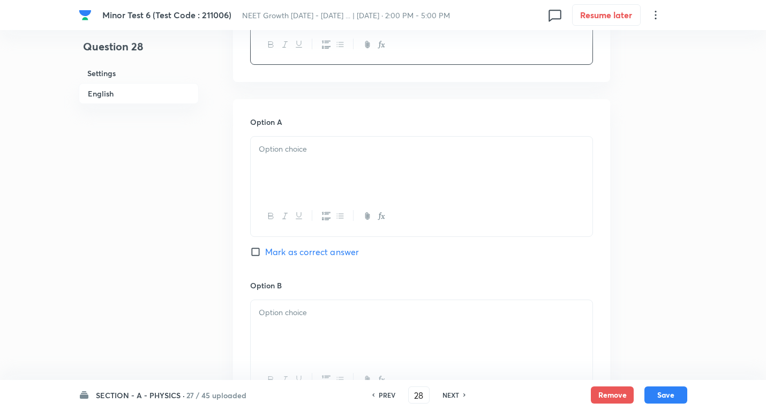
scroll to position [429, 0]
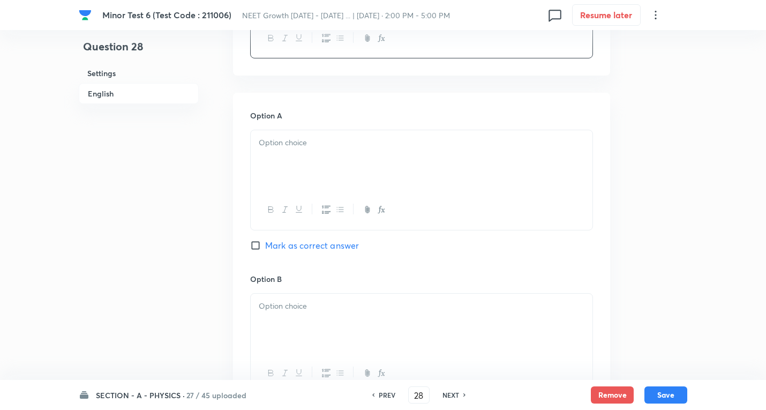
click at [303, 147] on p at bounding box center [422, 143] width 326 height 12
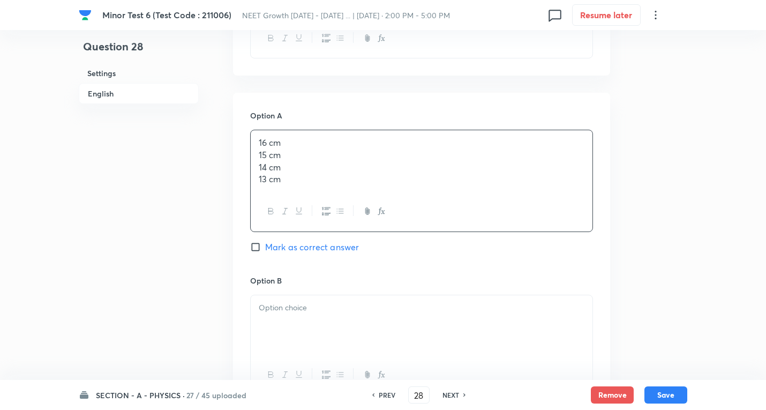
drag, startPoint x: 256, startPoint y: 158, endPoint x: 325, endPoint y: 208, distance: 84.8
click at [420, 220] on div "16 cm 15 cm 14 cm 13 cm" at bounding box center [421, 181] width 343 height 102
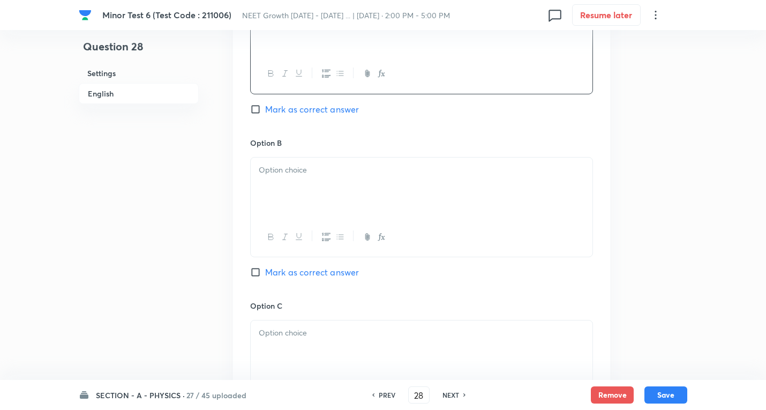
scroll to position [589, 0]
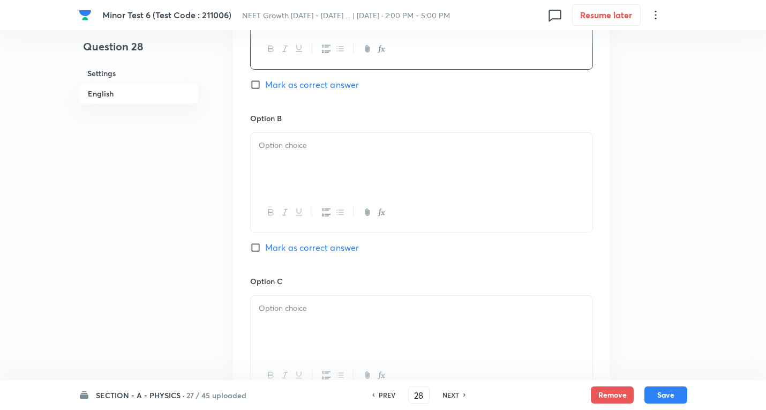
click at [307, 142] on p at bounding box center [422, 145] width 326 height 12
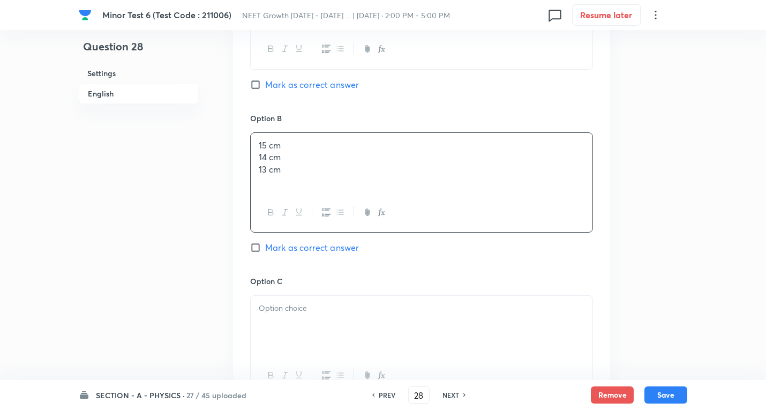
drag, startPoint x: 257, startPoint y: 158, endPoint x: 527, endPoint y: 245, distance: 283.5
click at [527, 245] on div "Option B 15 cm 14 cm 13 cm Mark as correct answer" at bounding box center [421, 194] width 343 height 163
click at [345, 247] on span "Mark as correct answer" at bounding box center [312, 247] width 94 height 13
click at [265, 247] on input "Mark as correct answer" at bounding box center [257, 247] width 15 height 11
checkbox input "true"
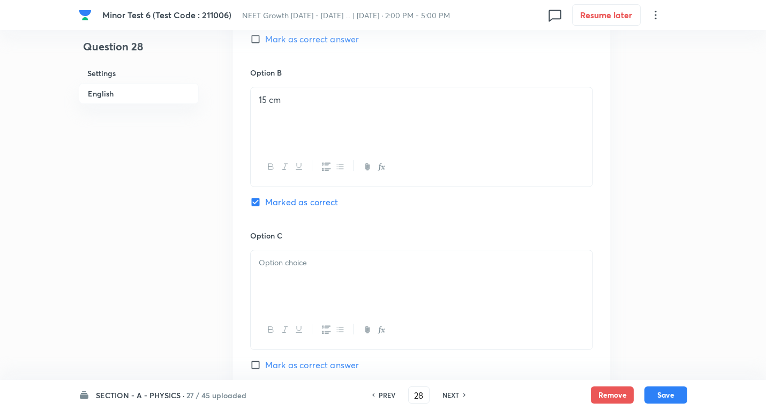
scroll to position [697, 0]
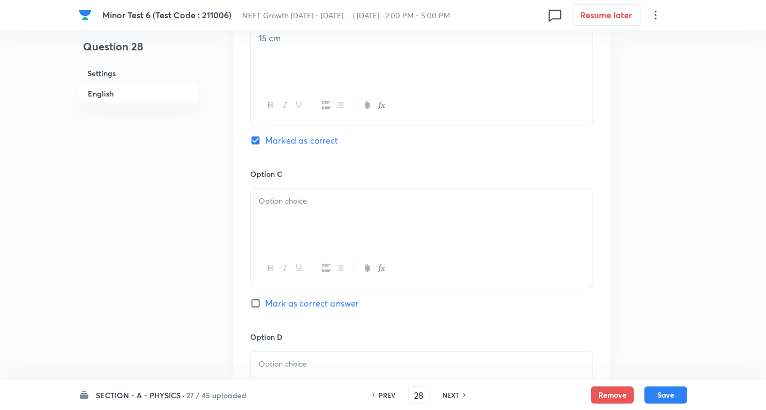
click at [289, 192] on div at bounding box center [422, 219] width 342 height 60
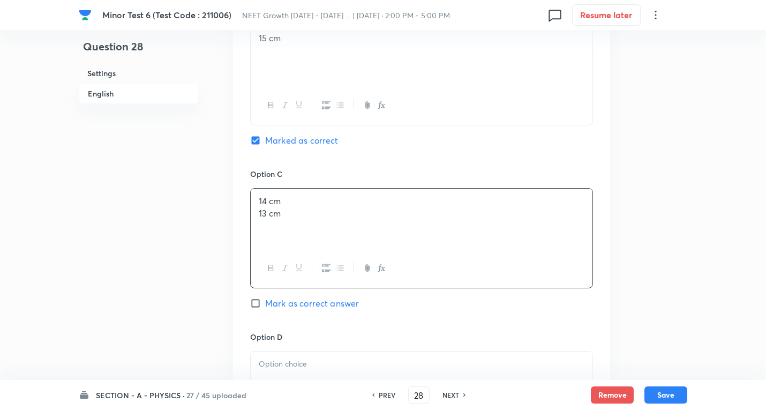
drag, startPoint x: 393, startPoint y: 229, endPoint x: 290, endPoint y: 230, distance: 102.9
click at [439, 229] on div "14 cm 13 cm" at bounding box center [422, 219] width 342 height 60
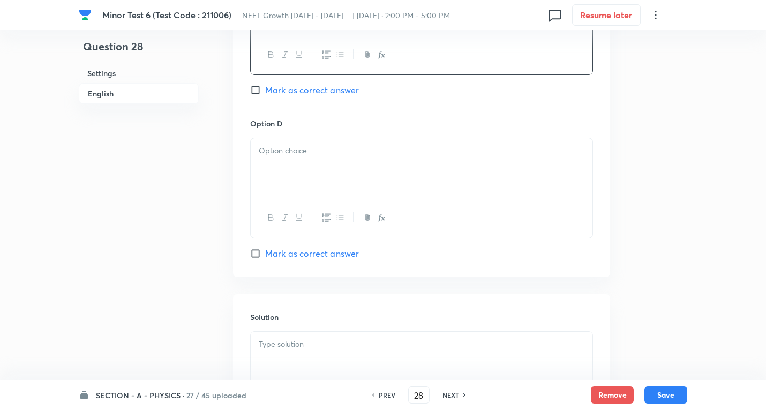
scroll to position [911, 0]
click at [297, 164] on div at bounding box center [422, 167] width 342 height 60
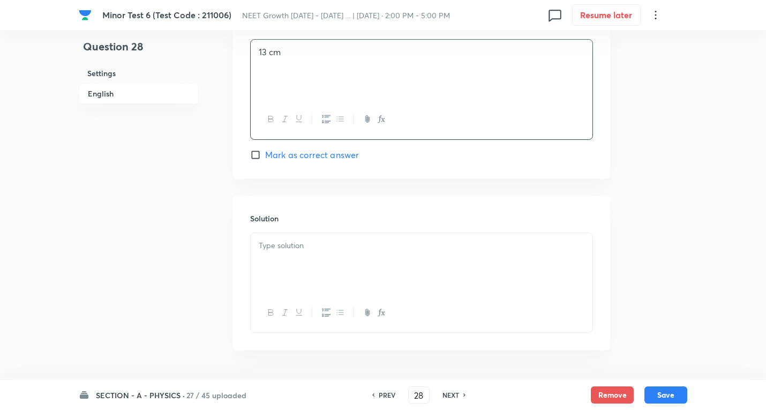
scroll to position [1043, 0]
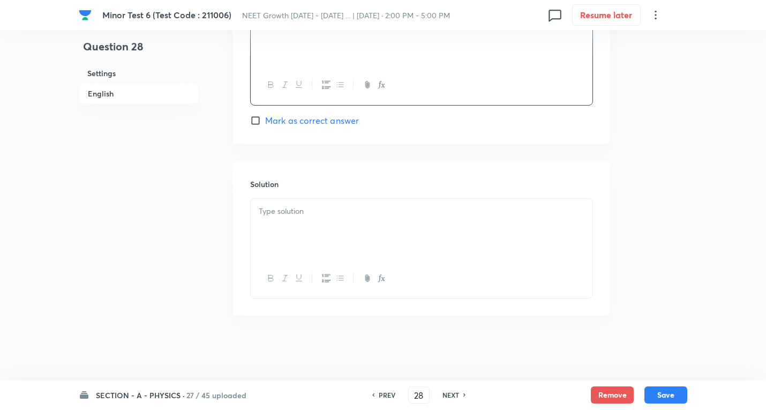
click at [321, 212] on p at bounding box center [422, 211] width 326 height 12
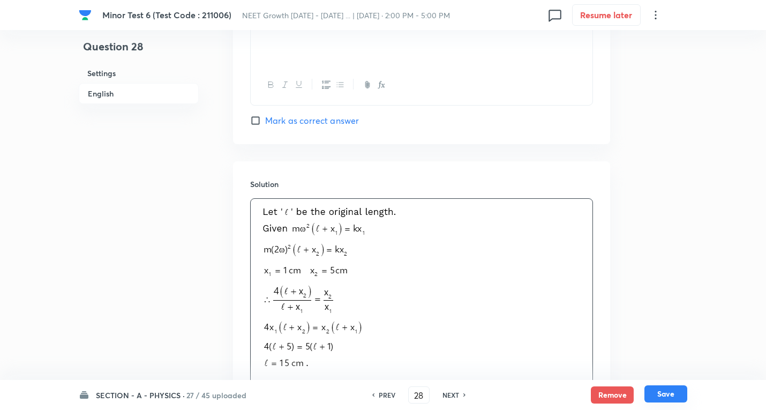
click at [668, 394] on button "Save" at bounding box center [666, 393] width 43 height 17
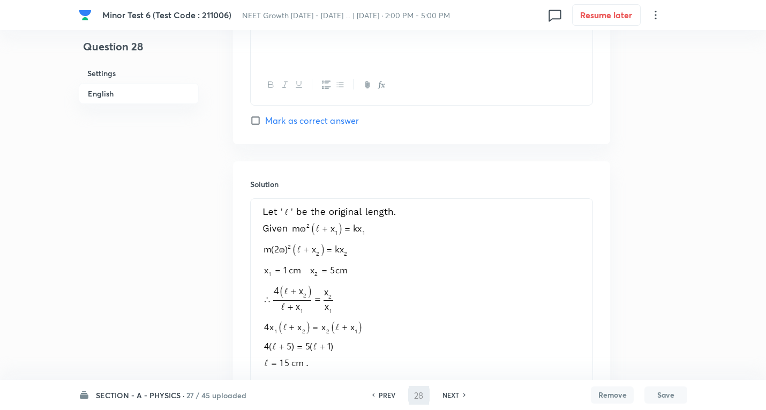
type input "29"
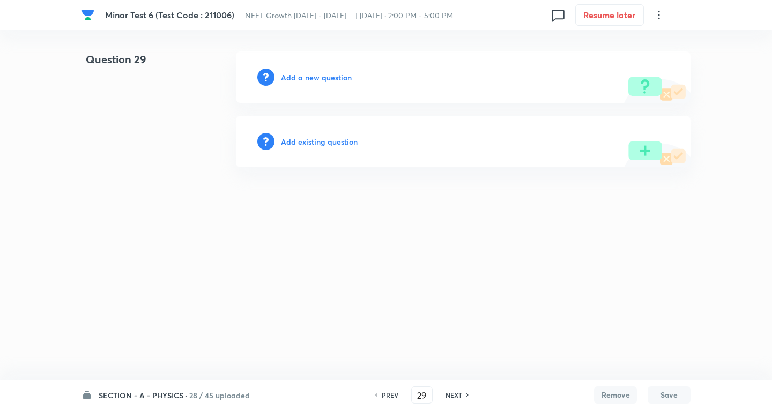
click at [304, 80] on h6 "Add a new question" at bounding box center [316, 77] width 71 height 11
click at [303, 80] on h6 "Choose a question type" at bounding box center [322, 77] width 83 height 11
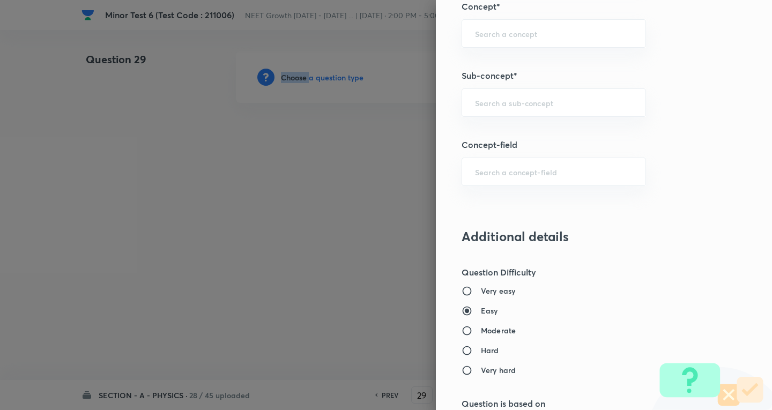
scroll to position [697, 0]
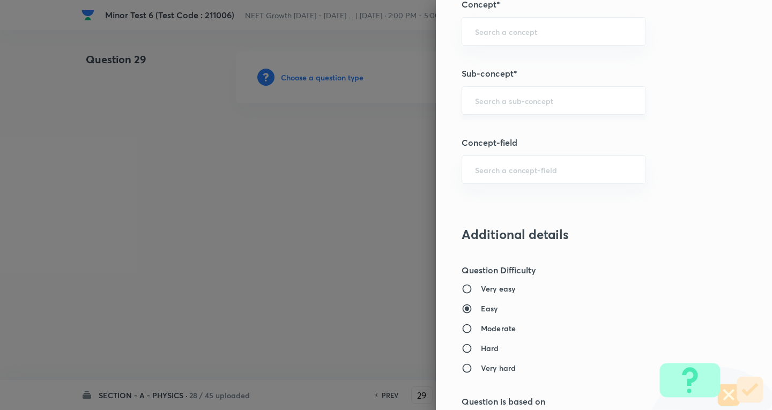
click at [521, 102] on input "text" at bounding box center [554, 100] width 158 height 10
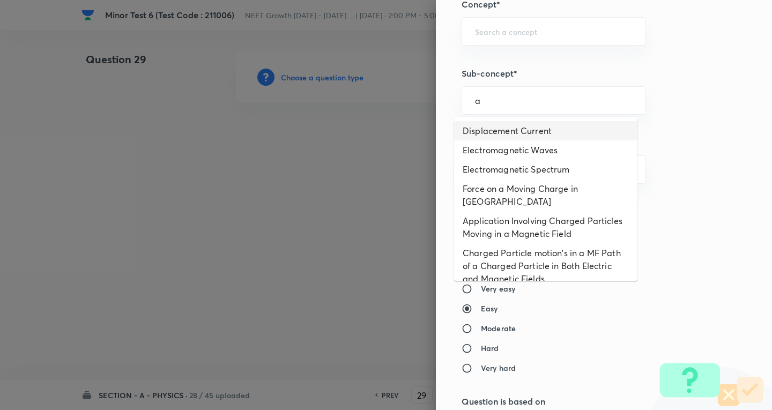
click at [525, 131] on li "Displacement Current" at bounding box center [545, 130] width 183 height 19
type input "Displacement Current"
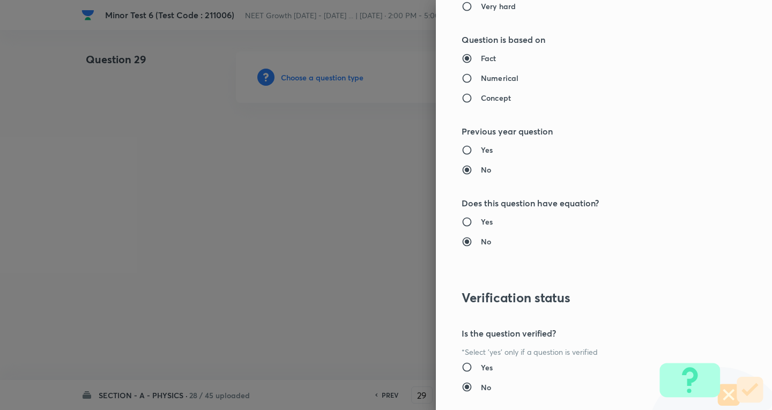
type input "Physics"
type input "Electricity & Magnetism"
type input "Electromagnetic Waves"
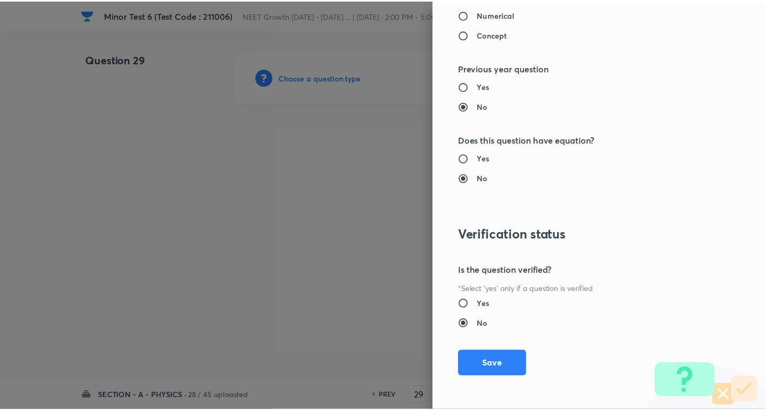
scroll to position [1122, 0]
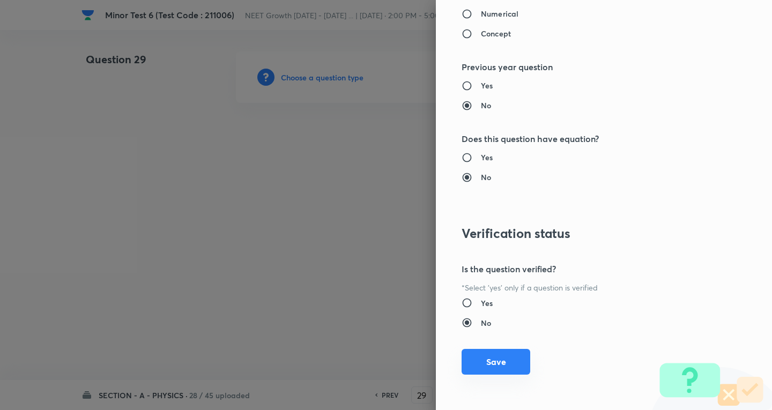
drag, startPoint x: 489, startPoint y: 363, endPoint x: 485, endPoint y: 355, distance: 9.4
click at [489, 363] on button "Save" at bounding box center [495, 362] width 69 height 26
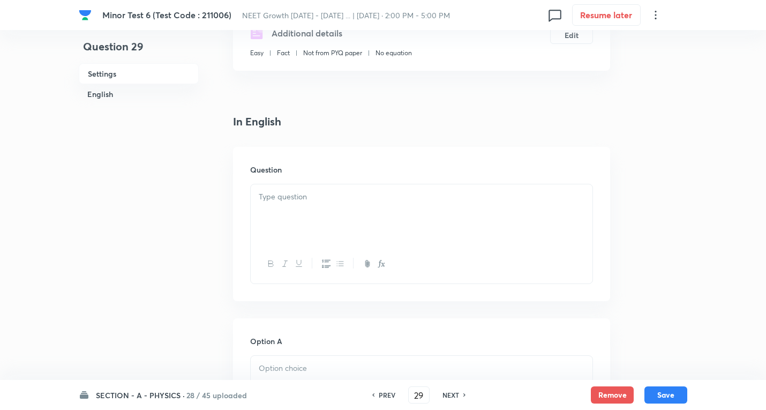
scroll to position [214, 0]
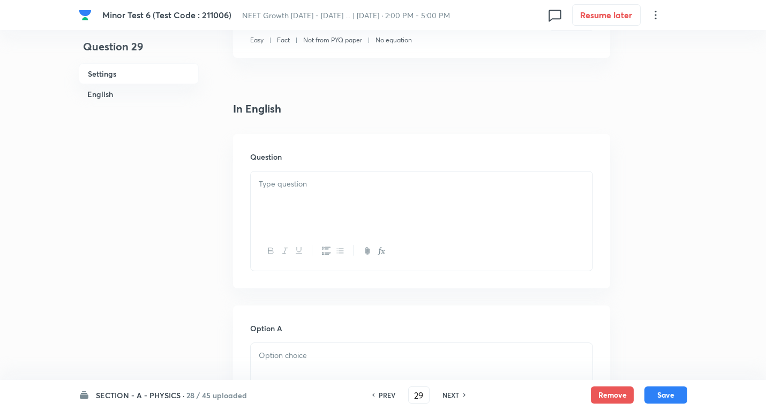
click at [308, 192] on div at bounding box center [422, 201] width 342 height 60
drag, startPoint x: 312, startPoint y: 209, endPoint x: 331, endPoint y: 212, distance: 18.4
click at [313, 209] on div at bounding box center [422, 201] width 342 height 60
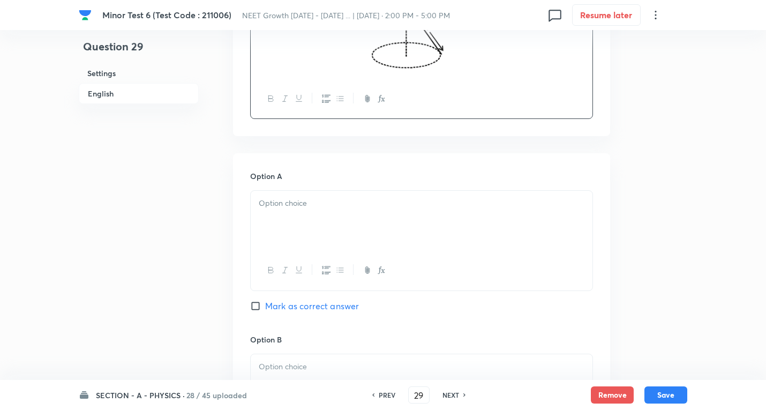
scroll to position [482, 0]
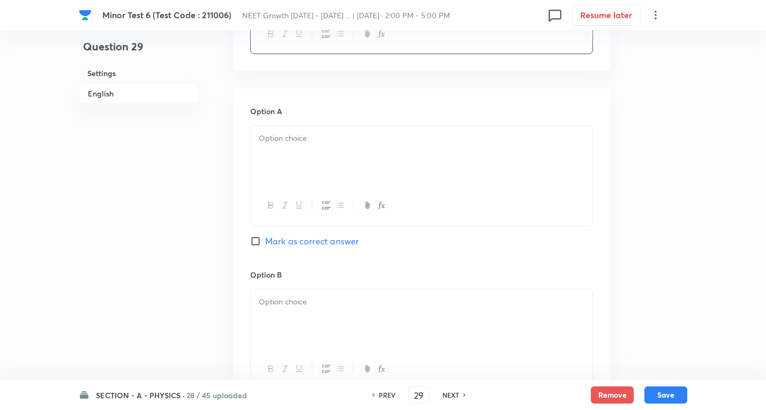
click at [316, 146] on div at bounding box center [422, 156] width 342 height 60
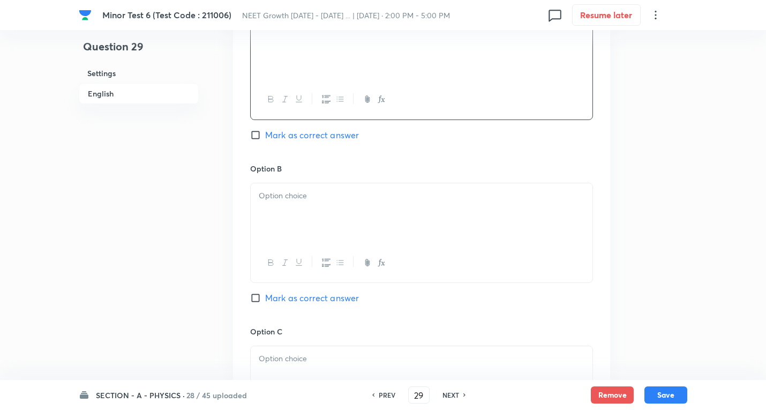
scroll to position [589, 0]
click at [315, 134] on span "Mark as correct answer" at bounding box center [312, 134] width 94 height 13
click at [265, 134] on input "Mark as correct answer" at bounding box center [257, 134] width 15 height 11
checkbox input "true"
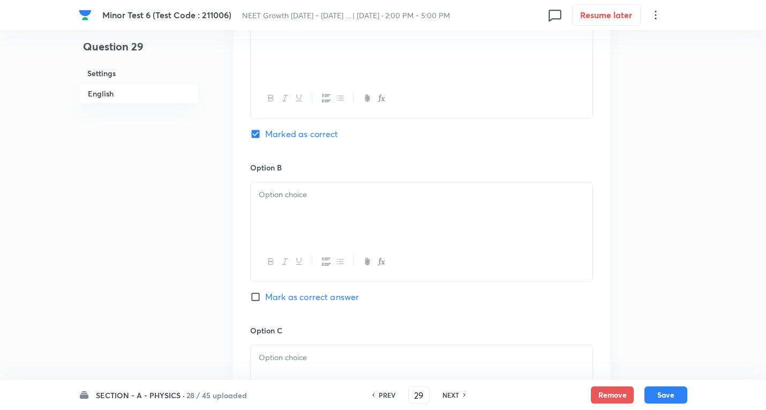
click at [306, 203] on div at bounding box center [422, 212] width 342 height 60
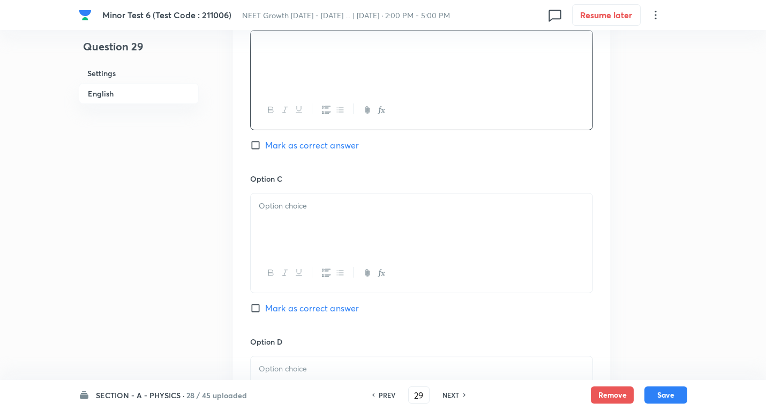
scroll to position [804, 0]
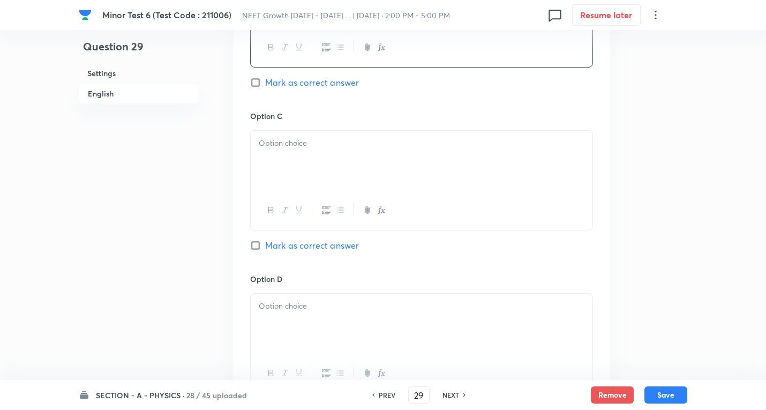
click at [328, 155] on div at bounding box center [422, 161] width 342 height 60
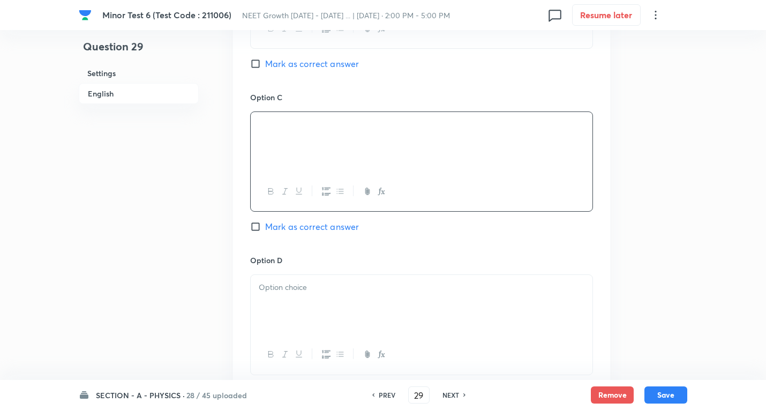
scroll to position [911, 0]
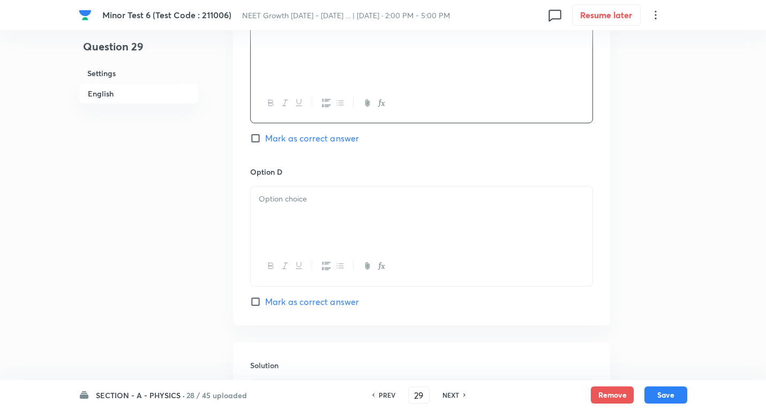
drag, startPoint x: 330, startPoint y: 227, endPoint x: 499, endPoint y: 226, distance: 169.9
click at [331, 226] on div at bounding box center [422, 216] width 342 height 60
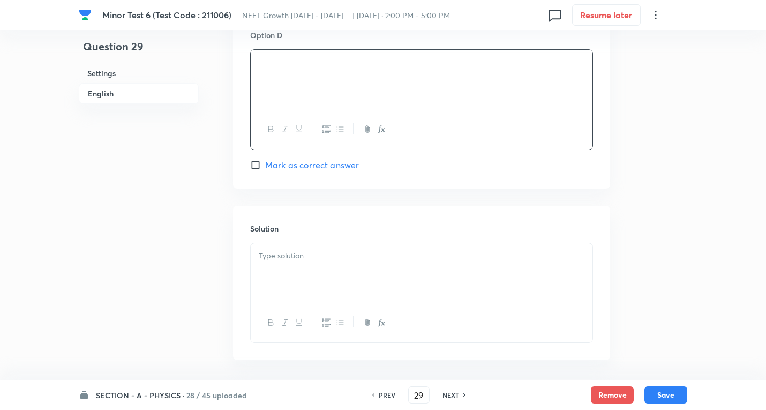
scroll to position [1092, 0]
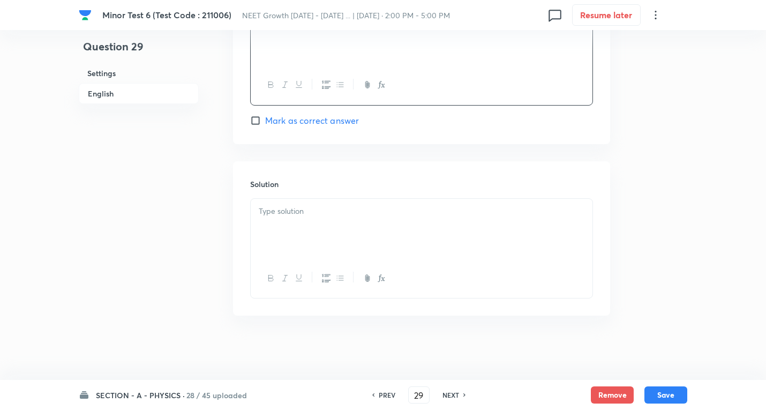
click at [314, 237] on div at bounding box center [422, 229] width 342 height 60
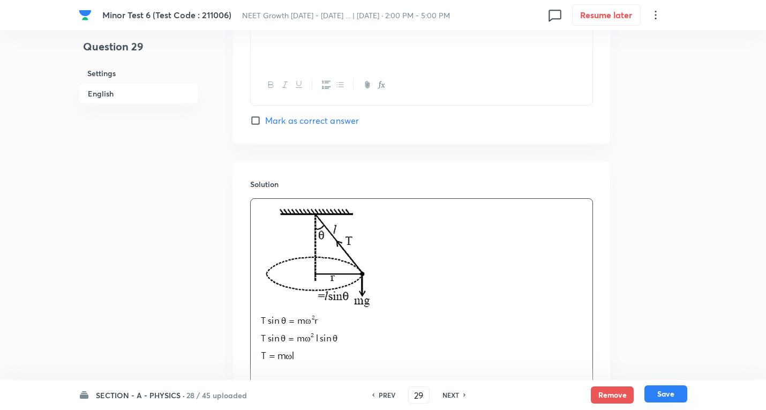
click at [662, 393] on button "Save" at bounding box center [666, 393] width 43 height 17
type input "30"
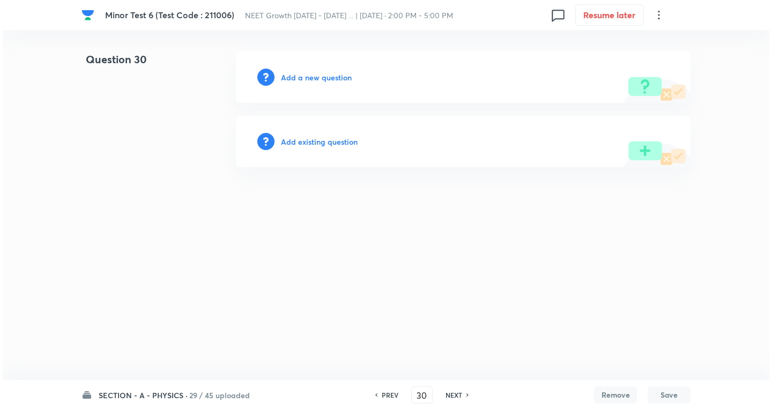
scroll to position [0, 0]
click at [327, 80] on h6 "Add a new question" at bounding box center [316, 77] width 71 height 11
click at [329, 80] on h6 "Choose a question type" at bounding box center [322, 77] width 83 height 11
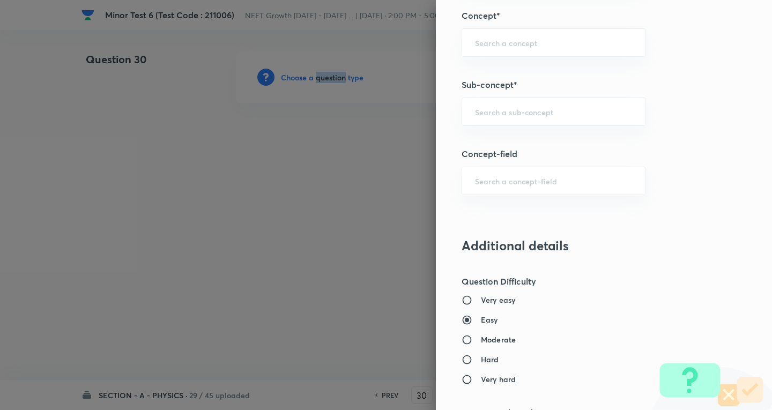
scroll to position [697, 0]
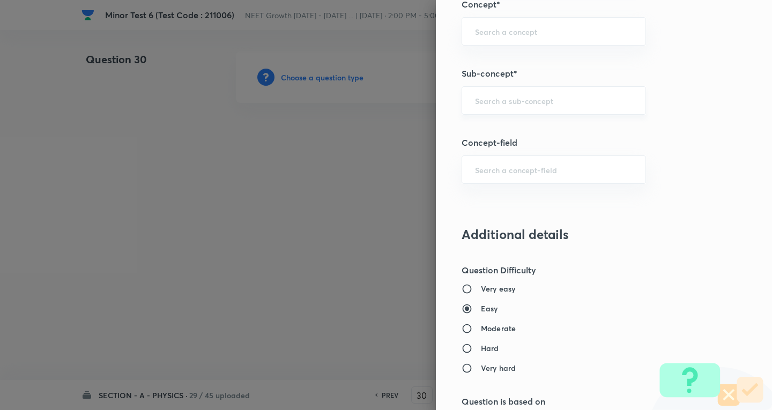
click at [523, 99] on input "text" at bounding box center [554, 100] width 158 height 10
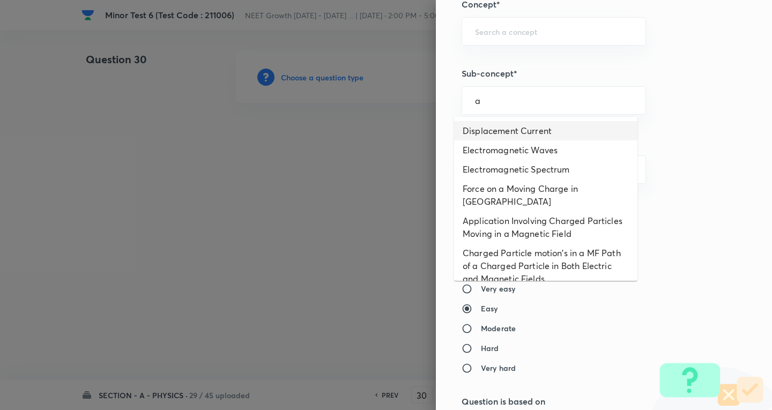
click at [513, 131] on li "Displacement Current" at bounding box center [545, 130] width 183 height 19
type input "Displacement Current"
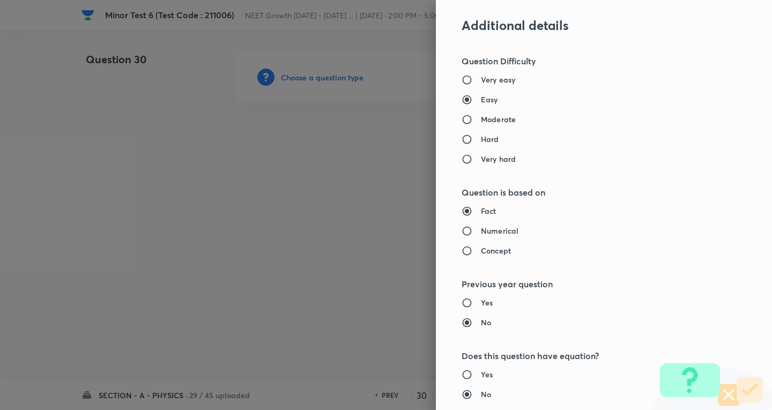
type input "Physics"
type input "Electricity & Magnetism"
type input "Electromagnetic Waves"
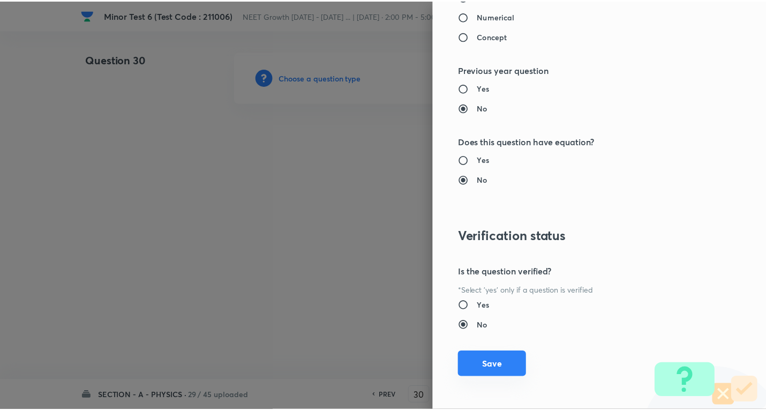
scroll to position [1122, 0]
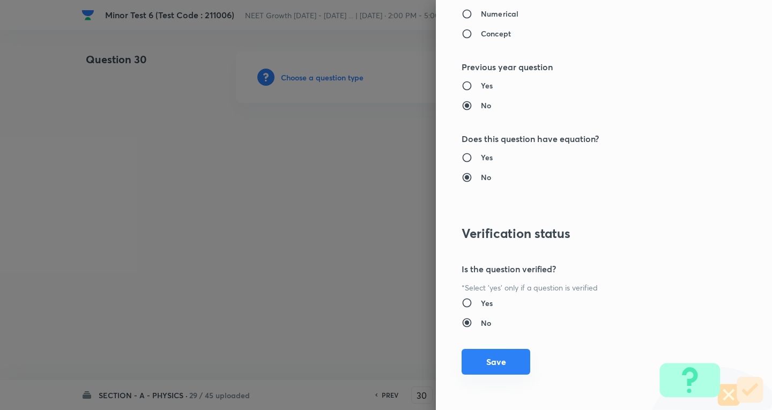
click at [506, 368] on button "Save" at bounding box center [495, 362] width 69 height 26
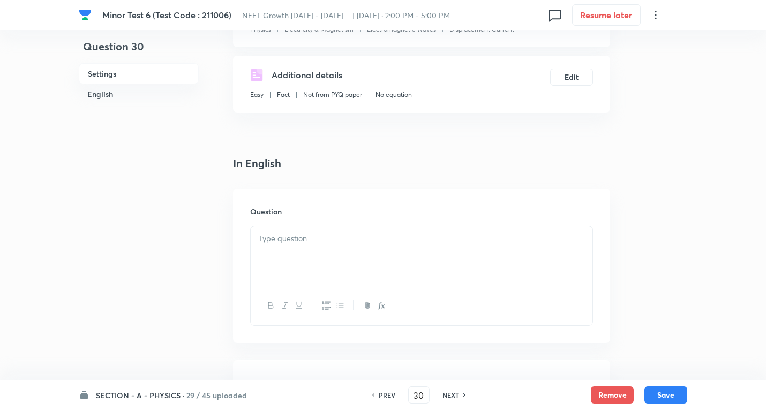
scroll to position [161, 0]
click at [328, 223] on div "Question" at bounding box center [421, 265] width 377 height 154
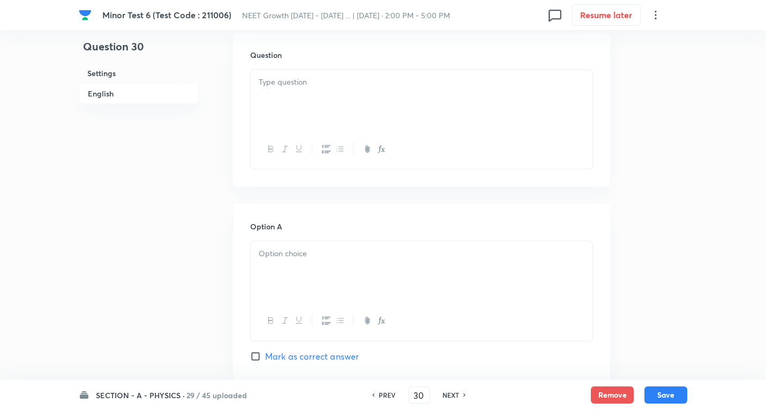
scroll to position [321, 0]
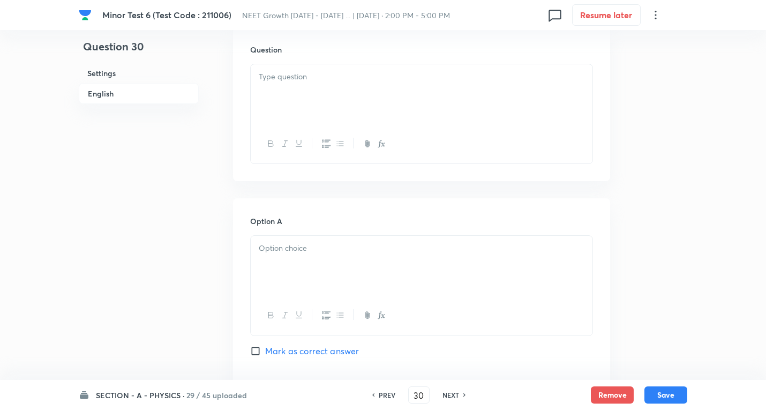
click at [309, 95] on div at bounding box center [422, 94] width 342 height 60
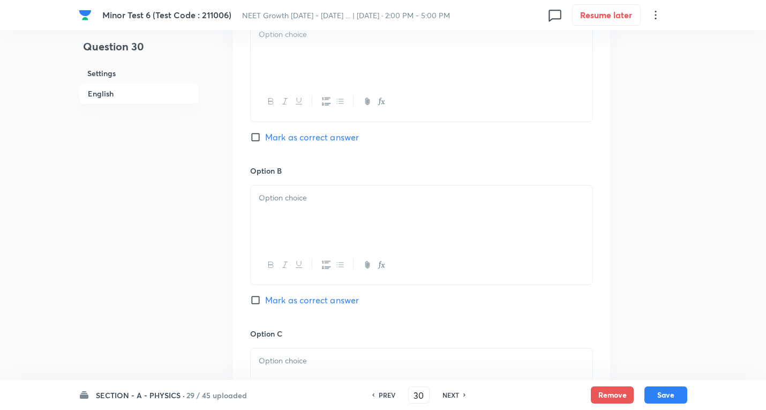
scroll to position [536, 0]
click at [325, 58] on div at bounding box center [422, 51] width 342 height 60
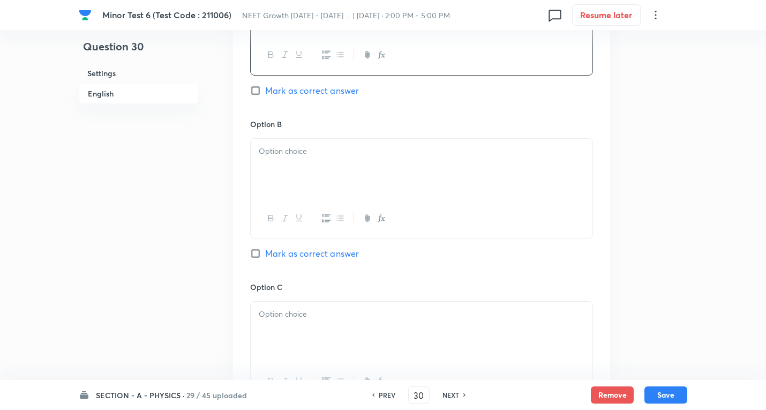
scroll to position [643, 0]
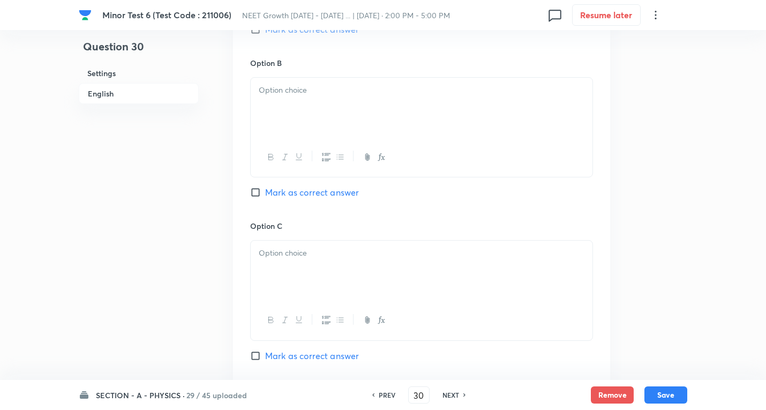
click at [316, 85] on p at bounding box center [422, 90] width 326 height 12
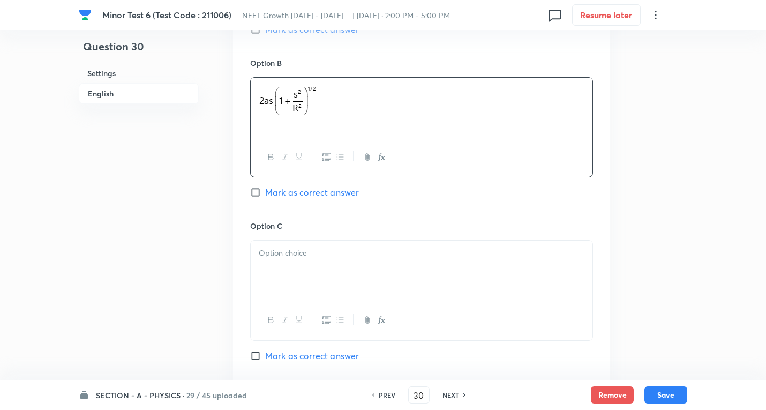
click at [302, 192] on span "Mark as correct answer" at bounding box center [312, 192] width 94 height 13
click at [265, 192] on input "Mark as correct answer" at bounding box center [257, 192] width 15 height 11
checkbox input "true"
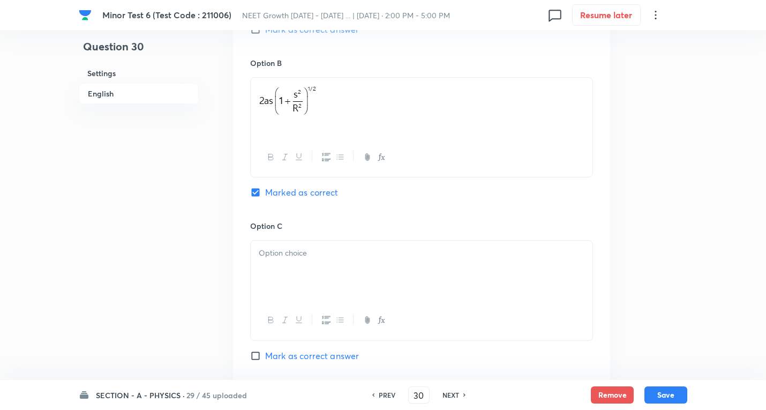
click at [309, 259] on div at bounding box center [422, 271] width 342 height 60
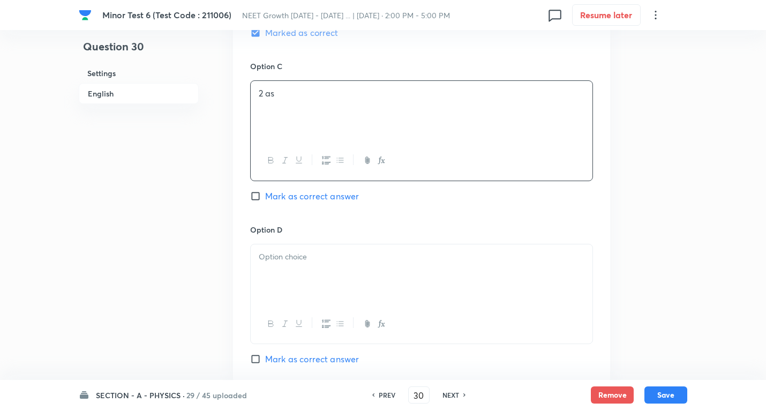
scroll to position [804, 0]
drag, startPoint x: 290, startPoint y: 264, endPoint x: 529, endPoint y: 317, distance: 244.7
click at [295, 264] on div at bounding box center [422, 273] width 342 height 60
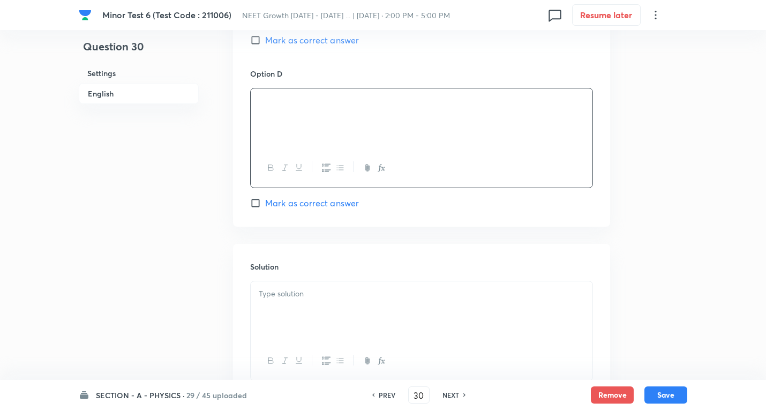
scroll to position [964, 0]
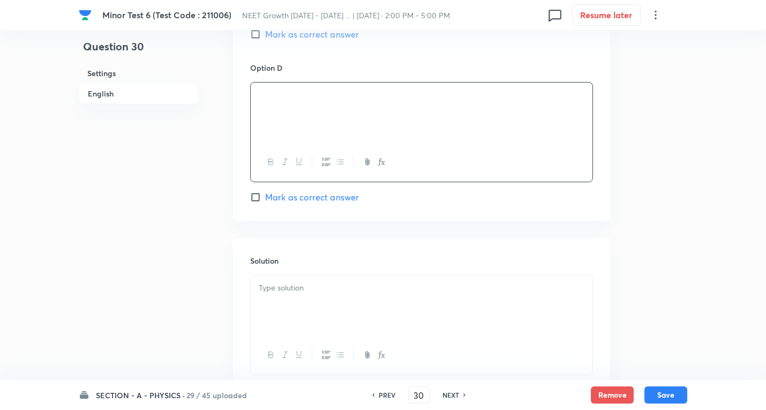
drag, startPoint x: 310, startPoint y: 287, endPoint x: 469, endPoint y: 326, distance: 164.0
click at [310, 289] on p at bounding box center [422, 288] width 326 height 12
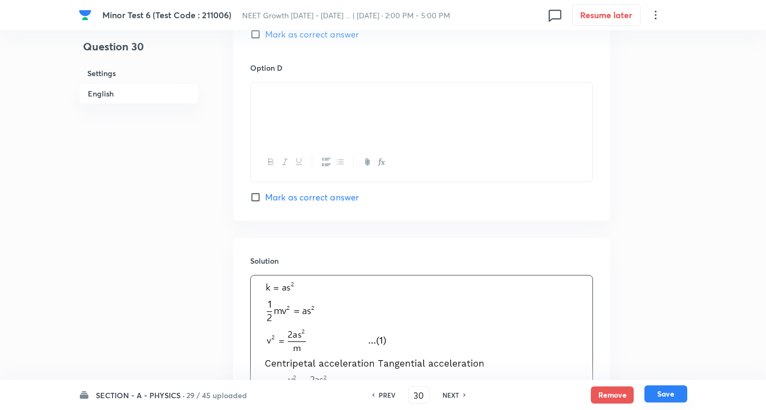
click at [671, 392] on button "Save" at bounding box center [666, 393] width 43 height 17
type input "31"
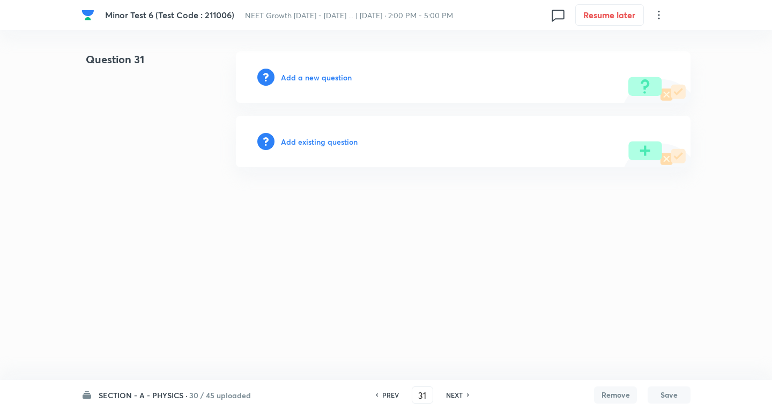
click at [344, 77] on h6 "Add a new question" at bounding box center [316, 77] width 71 height 11
click at [343, 77] on h6 "Choose a question type" at bounding box center [322, 77] width 83 height 11
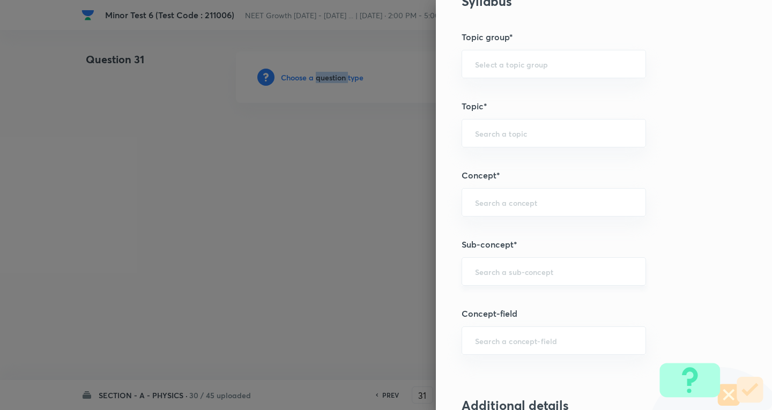
scroll to position [589, 0]
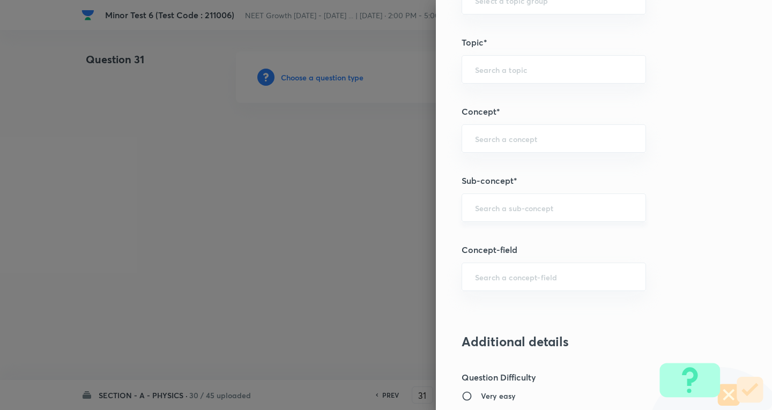
click at [502, 208] on input "text" at bounding box center [554, 208] width 158 height 10
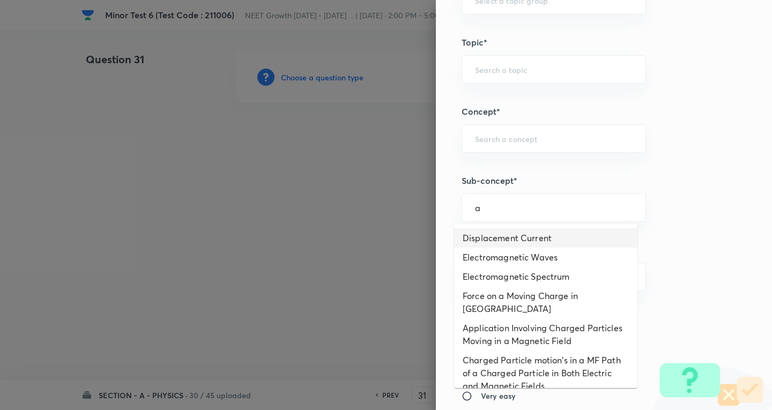
drag, startPoint x: 513, startPoint y: 234, endPoint x: 518, endPoint y: 230, distance: 6.5
click at [514, 234] on li "Displacement Current" at bounding box center [545, 237] width 183 height 19
type input "Displacement Current"
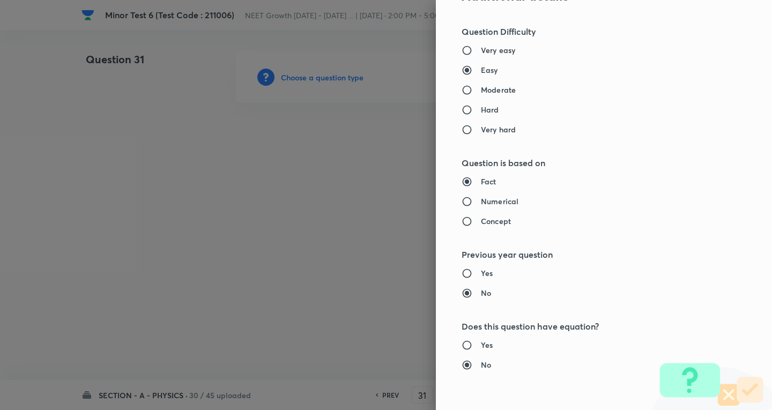
type input "Physics"
type input "Electricity & Magnetism"
type input "Electromagnetic Waves"
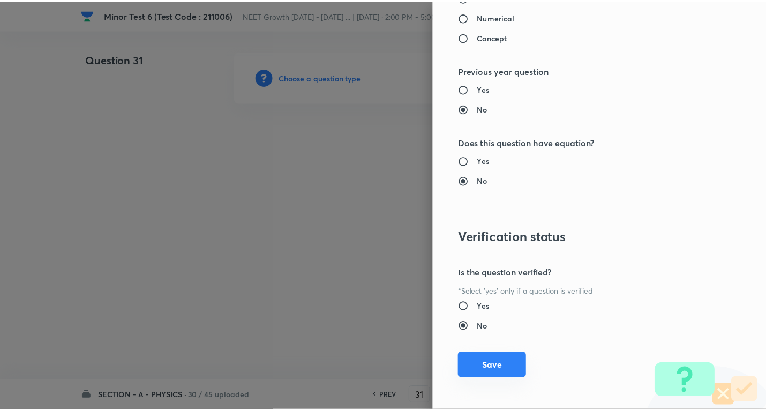
scroll to position [1122, 0]
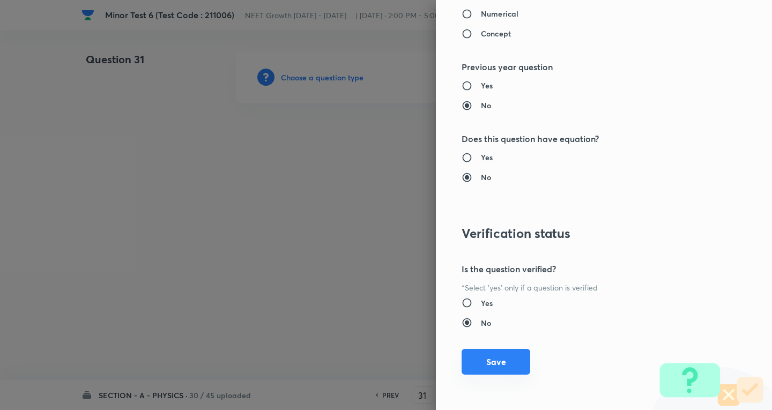
click at [488, 358] on button "Save" at bounding box center [495, 362] width 69 height 26
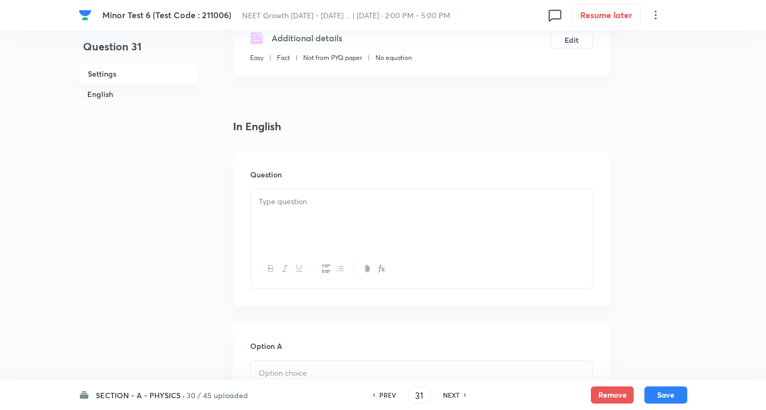
scroll to position [214, 0]
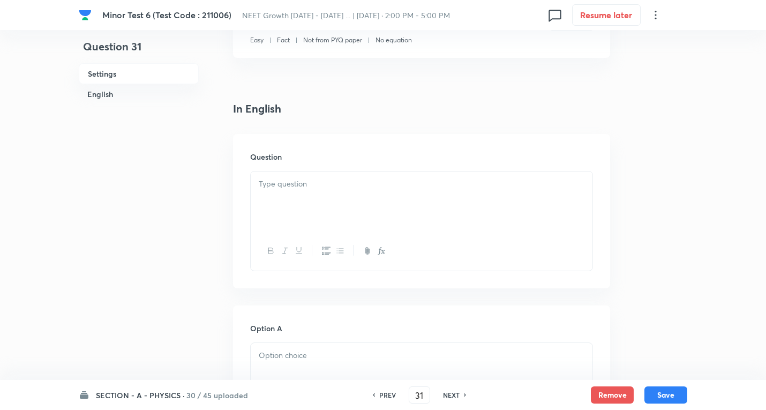
drag, startPoint x: 297, startPoint y: 181, endPoint x: 405, endPoint y: 185, distance: 107.8
click at [298, 181] on p at bounding box center [422, 184] width 326 height 12
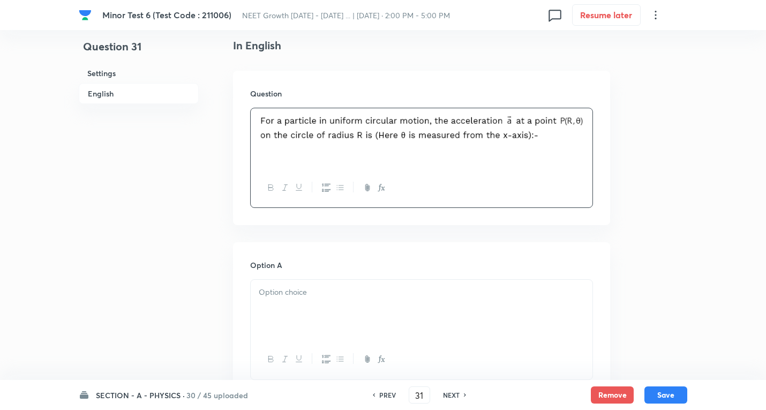
scroll to position [375, 0]
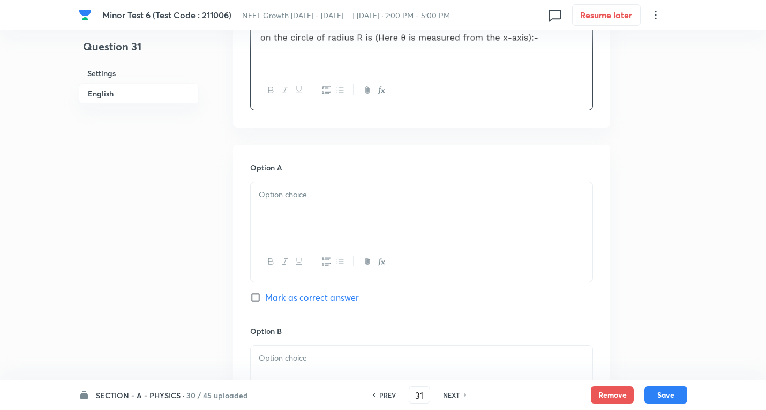
drag, startPoint x: 296, startPoint y: 190, endPoint x: 301, endPoint y: 194, distance: 6.5
click at [298, 192] on p at bounding box center [422, 195] width 326 height 12
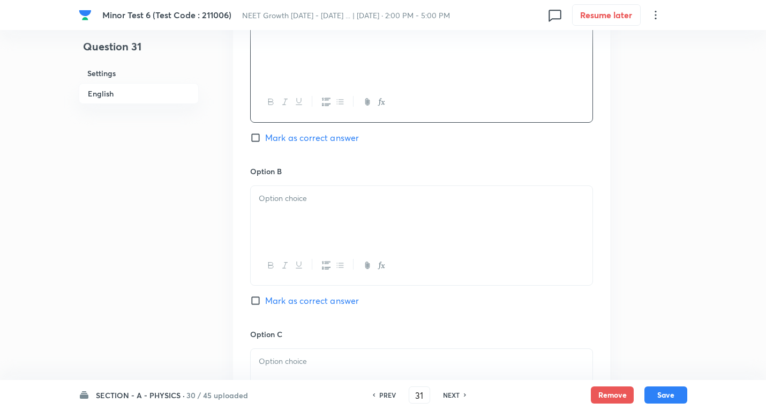
scroll to position [536, 0]
click at [296, 207] on div at bounding box center [422, 215] width 342 height 60
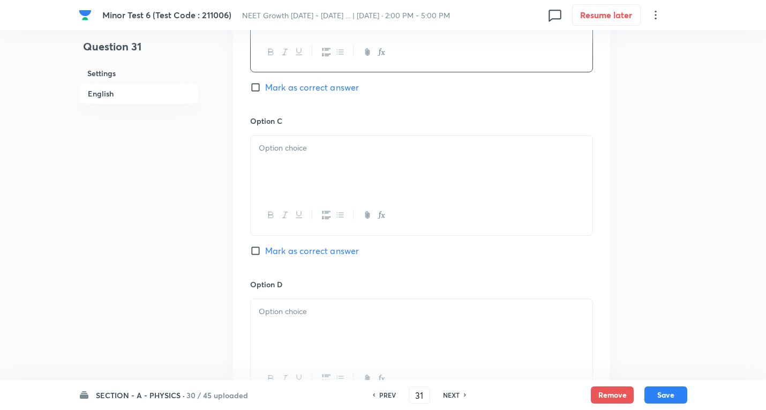
scroll to position [750, 0]
click at [294, 163] on div at bounding box center [422, 163] width 342 height 60
drag, startPoint x: 305, startPoint y: 163, endPoint x: 307, endPoint y: 176, distance: 13.0
click at [306, 162] on div at bounding box center [422, 166] width 342 height 60
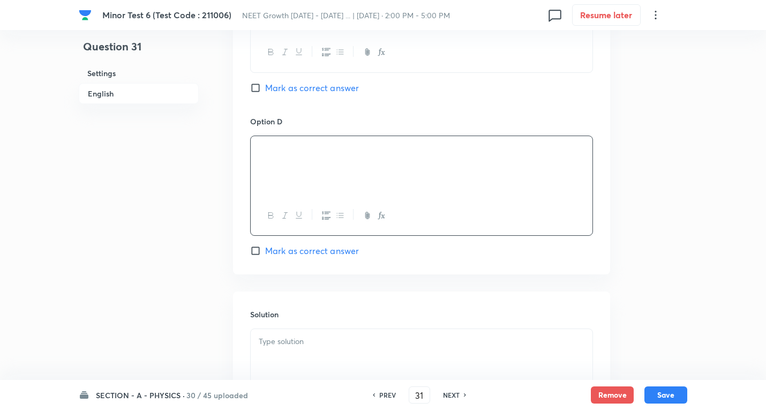
click at [321, 250] on span "Mark as correct answer" at bounding box center [312, 250] width 94 height 13
click at [265, 250] on input "Mark as correct answer" at bounding box center [257, 250] width 15 height 11
checkbox input "true"
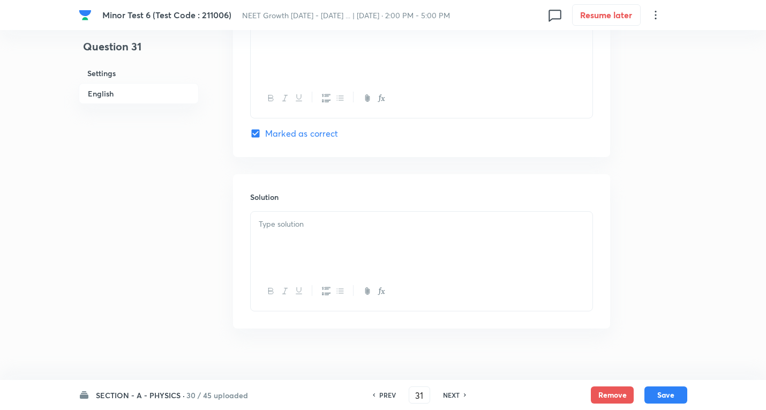
scroll to position [1041, 0]
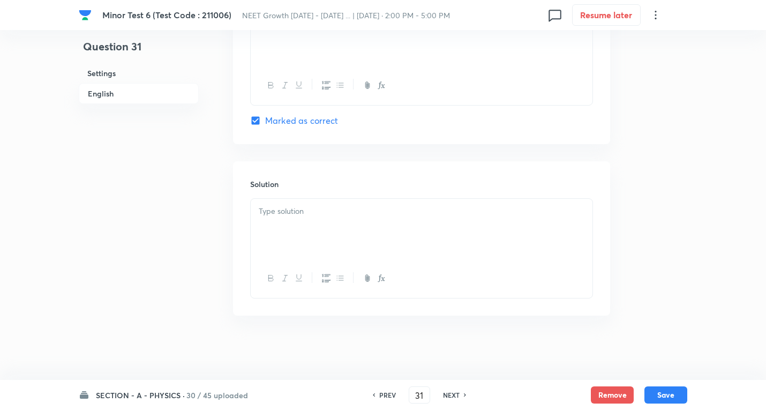
drag, startPoint x: 291, startPoint y: 222, endPoint x: 300, endPoint y: 222, distance: 8.6
click at [294, 222] on div at bounding box center [422, 229] width 342 height 60
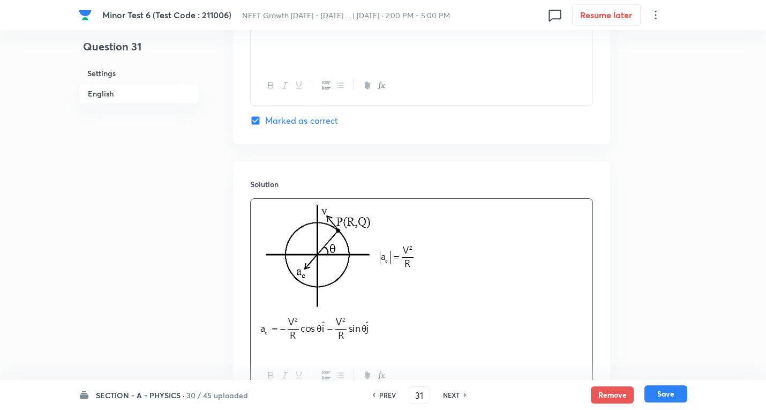
click at [669, 389] on button "Save" at bounding box center [666, 393] width 43 height 17
type input "32"
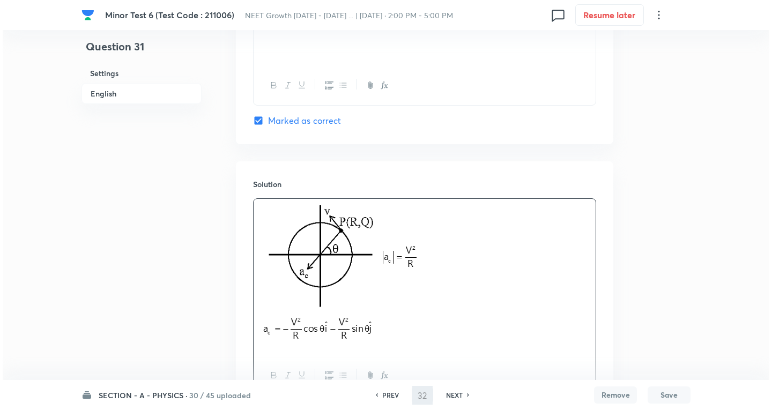
scroll to position [0, 0]
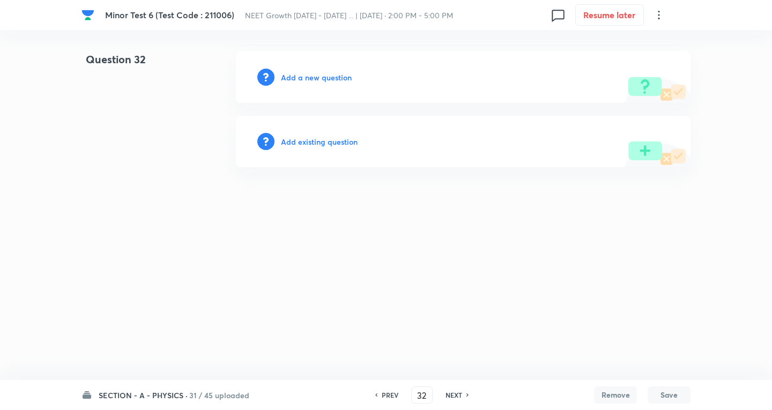
click at [338, 75] on h6 "Add a new question" at bounding box center [316, 77] width 71 height 11
click at [338, 75] on h6 "Choose a question type" at bounding box center [322, 77] width 83 height 11
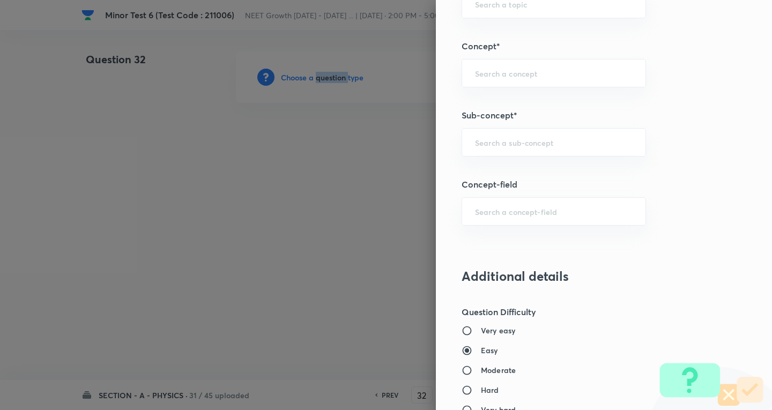
scroll to position [750, 0]
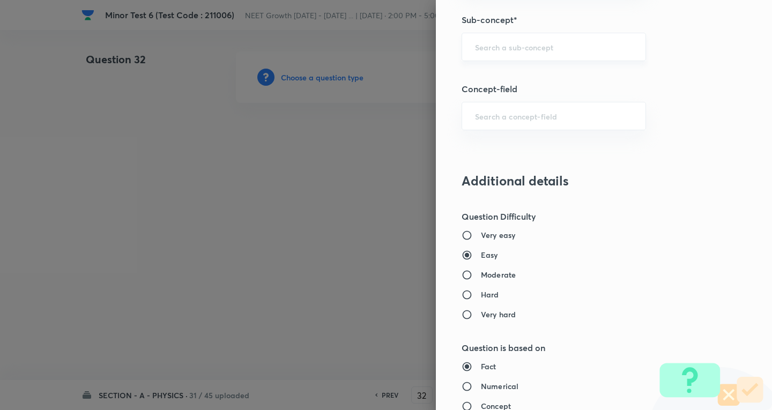
drag, startPoint x: 513, startPoint y: 51, endPoint x: 517, endPoint y: 60, distance: 9.7
click at [514, 51] on input "text" at bounding box center [554, 47] width 158 height 10
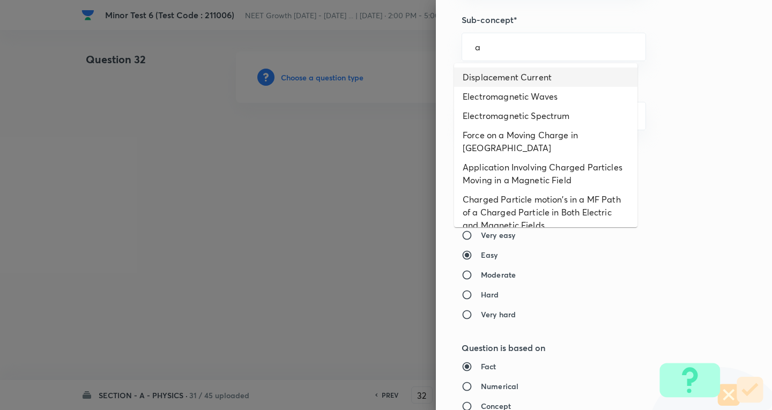
click at [502, 72] on li "Displacement Current" at bounding box center [545, 77] width 183 height 19
type input "Displacement Current"
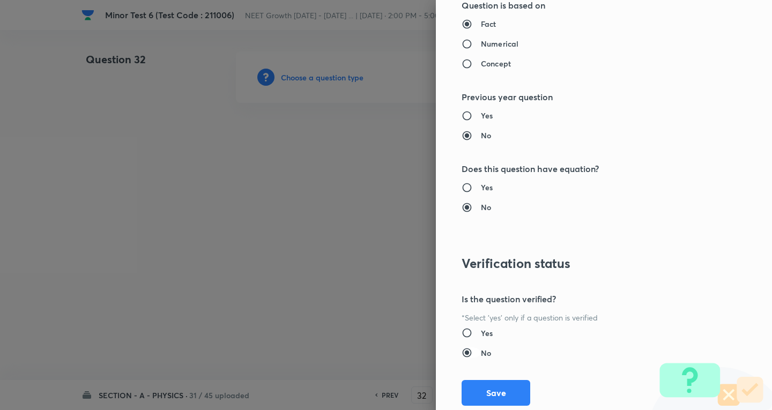
type input "Physics"
type input "Electricity & Magnetism"
type input "Electromagnetic Waves"
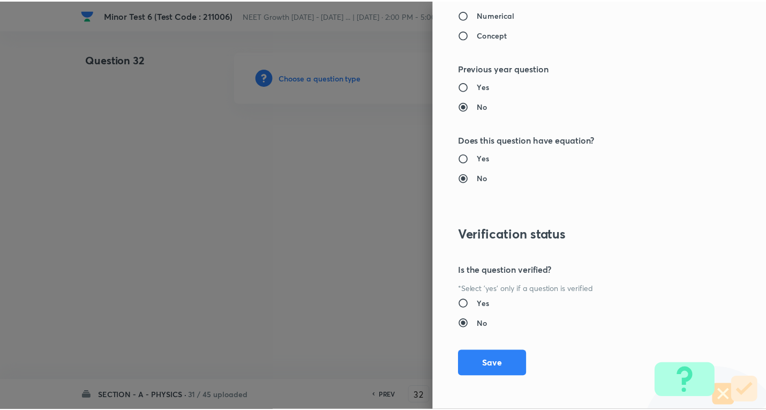
scroll to position [1122, 0]
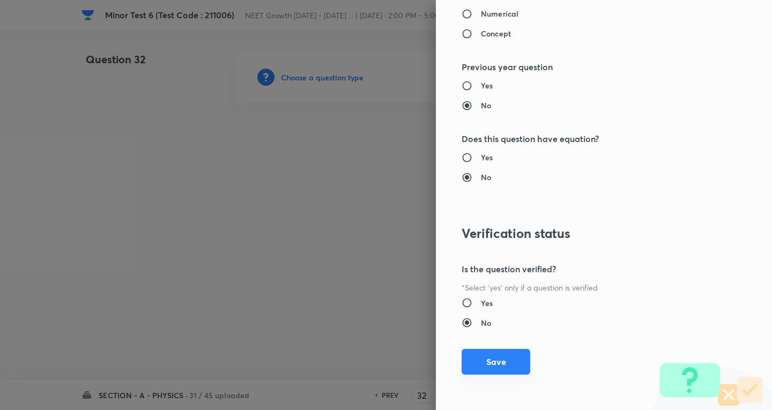
click at [509, 364] on button "Save" at bounding box center [495, 362] width 69 height 26
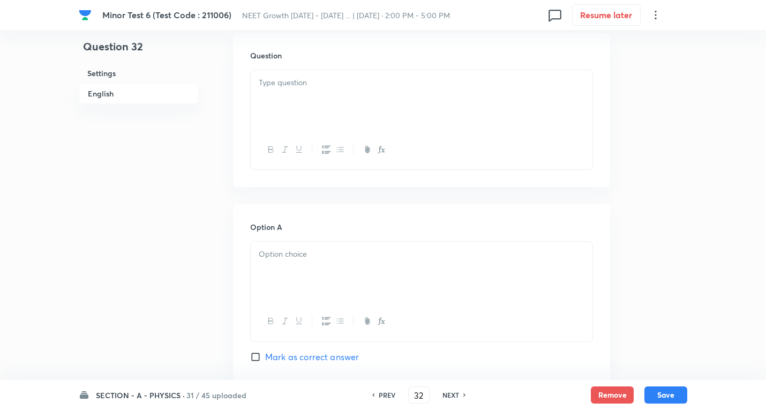
scroll to position [321, 0]
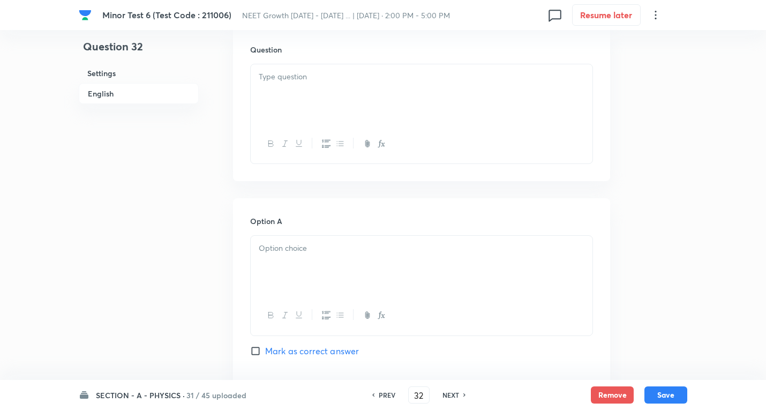
click at [285, 87] on div at bounding box center [422, 94] width 342 height 60
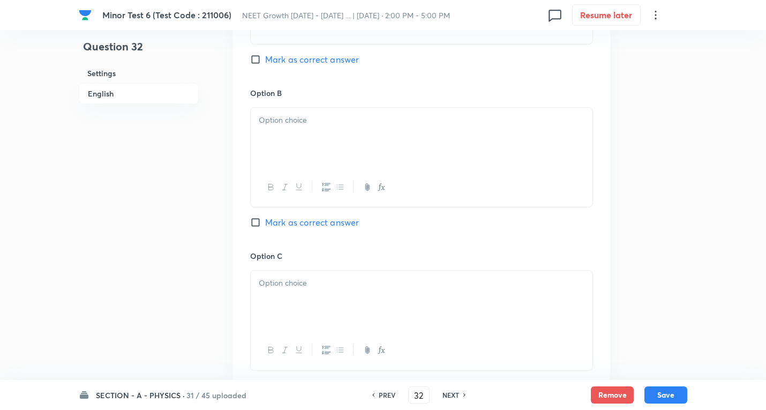
scroll to position [680, 0]
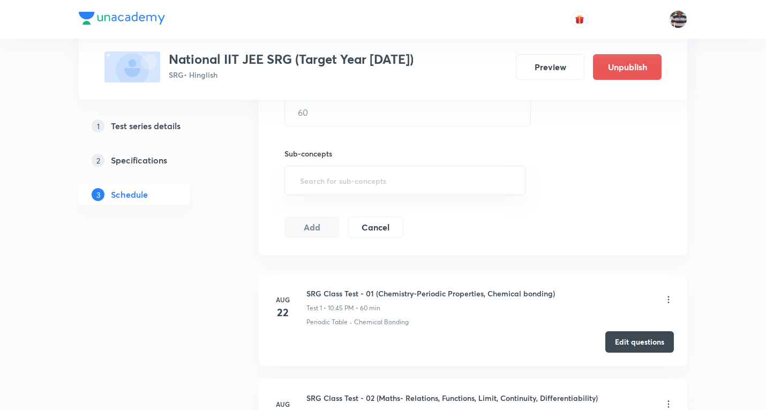
scroll to position [939, 0]
